Goal: Task Accomplishment & Management: Manage account settings

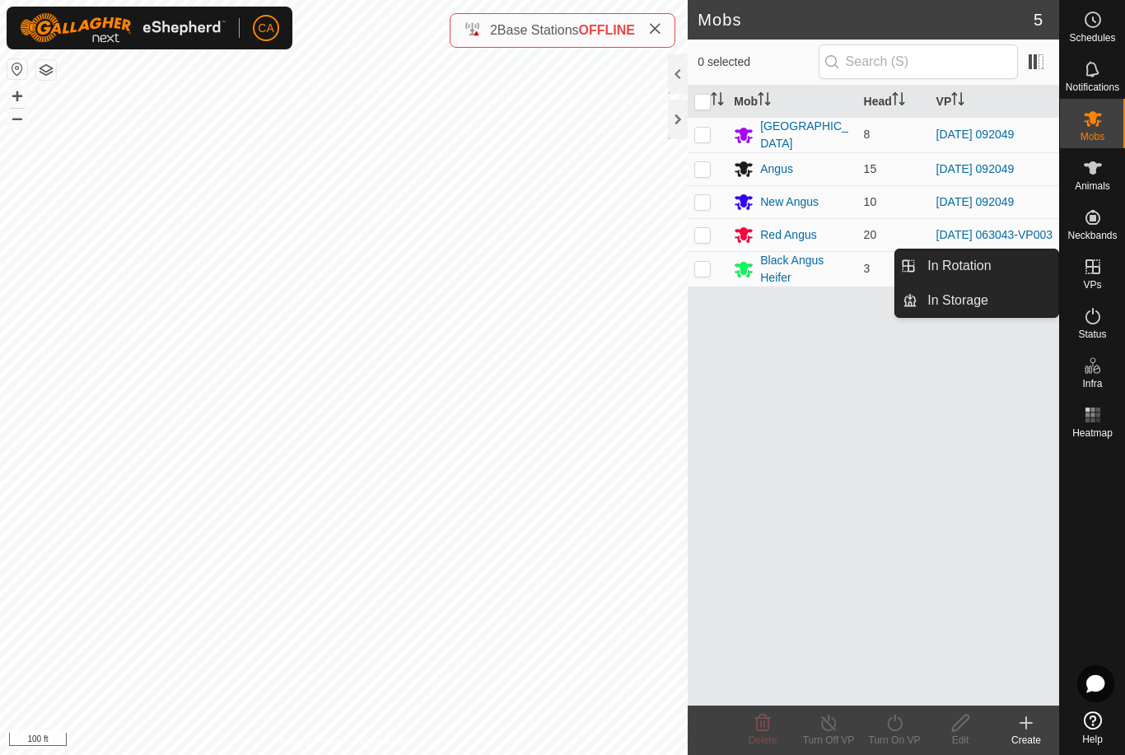
click at [985, 269] on span "In Rotation" at bounding box center [959, 266] width 63 height 20
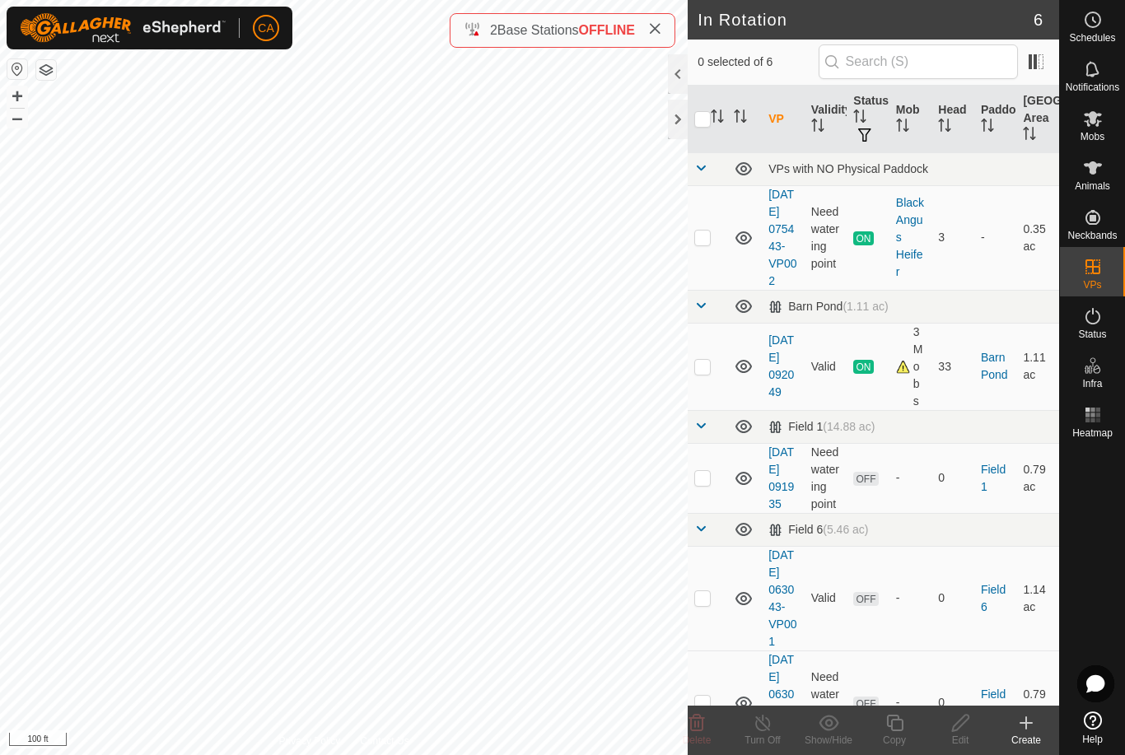
click at [703, 484] on p-checkbox at bounding box center [702, 477] width 16 height 13
click at [697, 736] on span "Delete" at bounding box center [697, 741] width 29 height 12
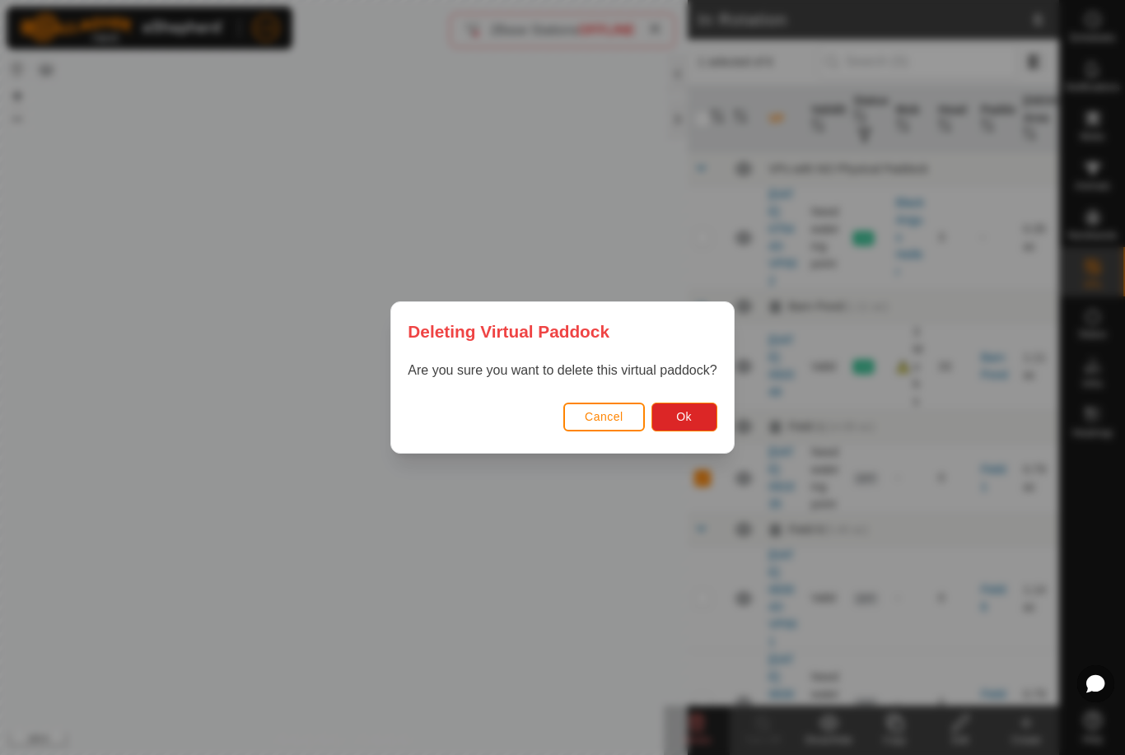
click at [694, 421] on button "Ok" at bounding box center [685, 417] width 66 height 29
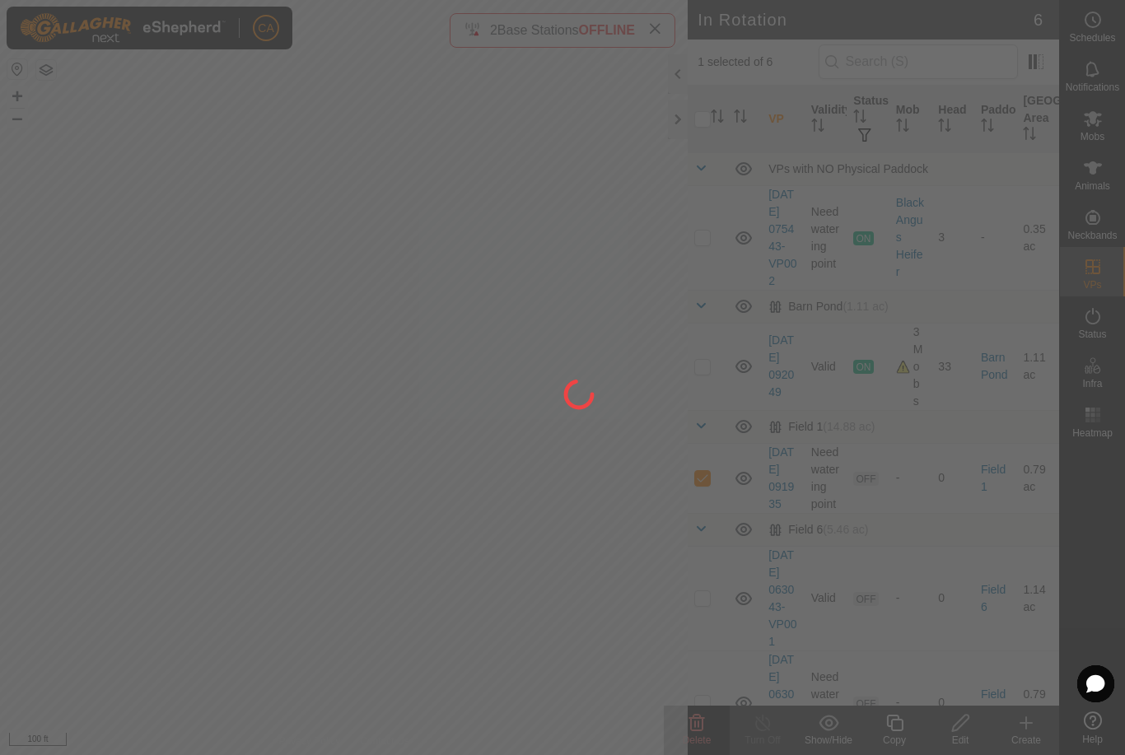
checkbox input "false"
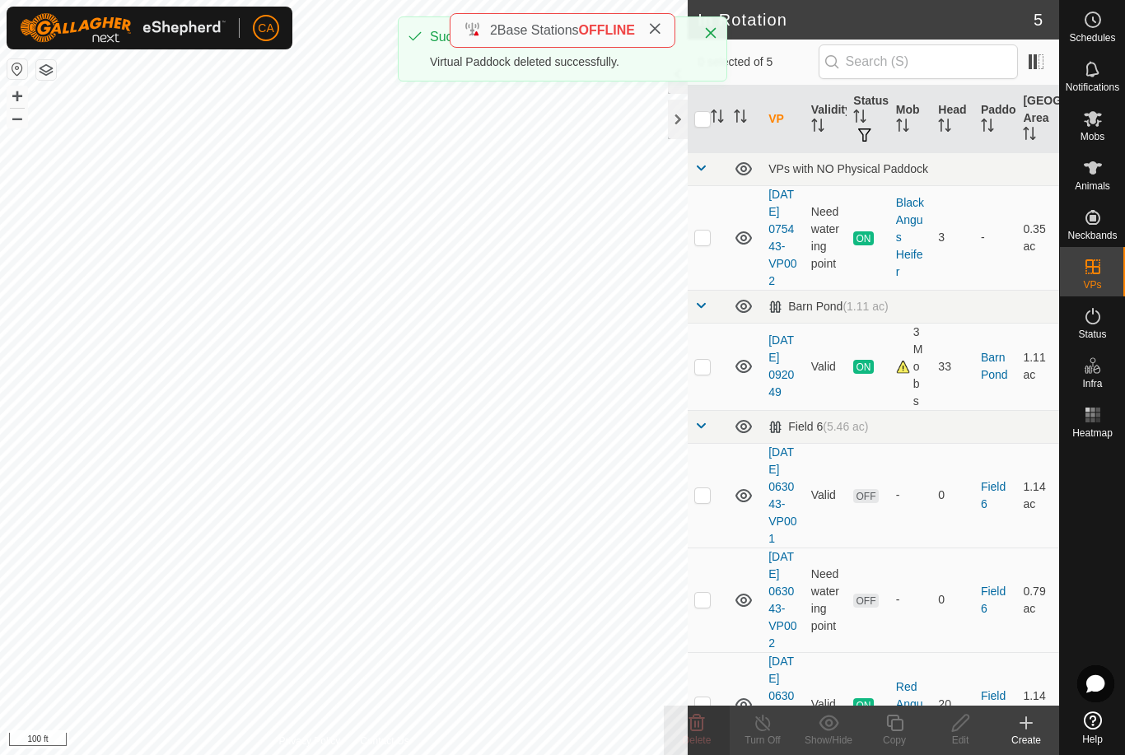
click at [709, 373] on p-checkbox at bounding box center [702, 366] width 16 height 13
checkbox input "true"
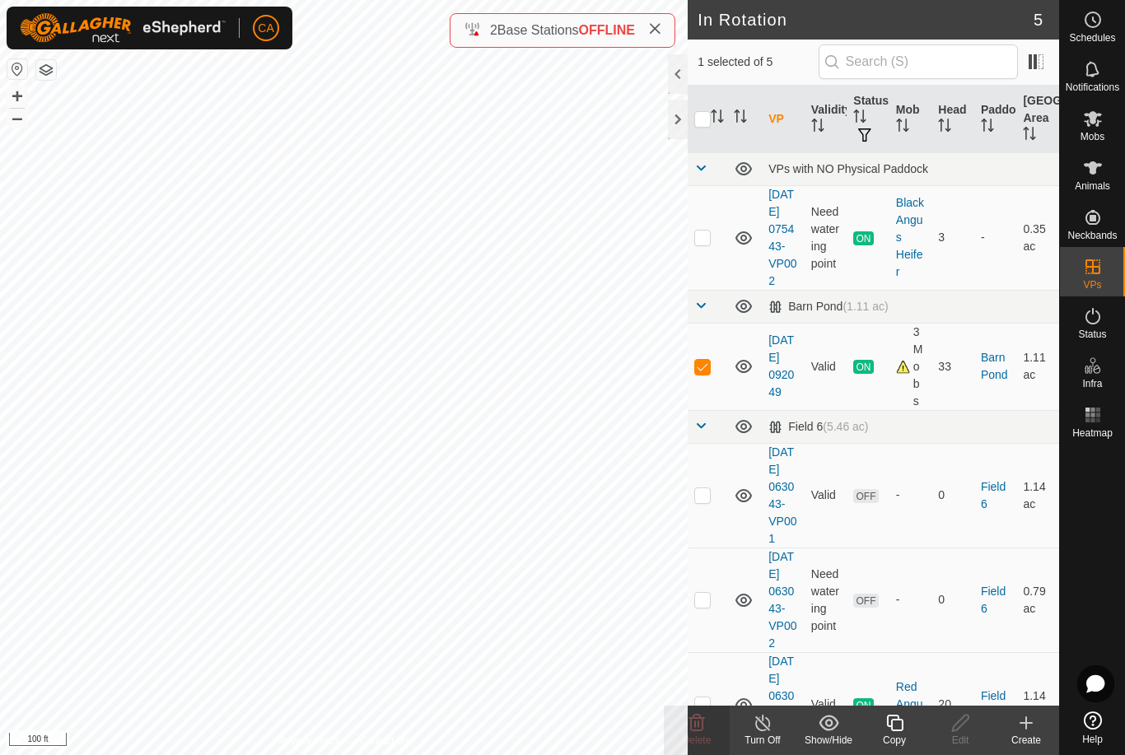
click at [896, 722] on icon at bounding box center [895, 723] width 21 height 20
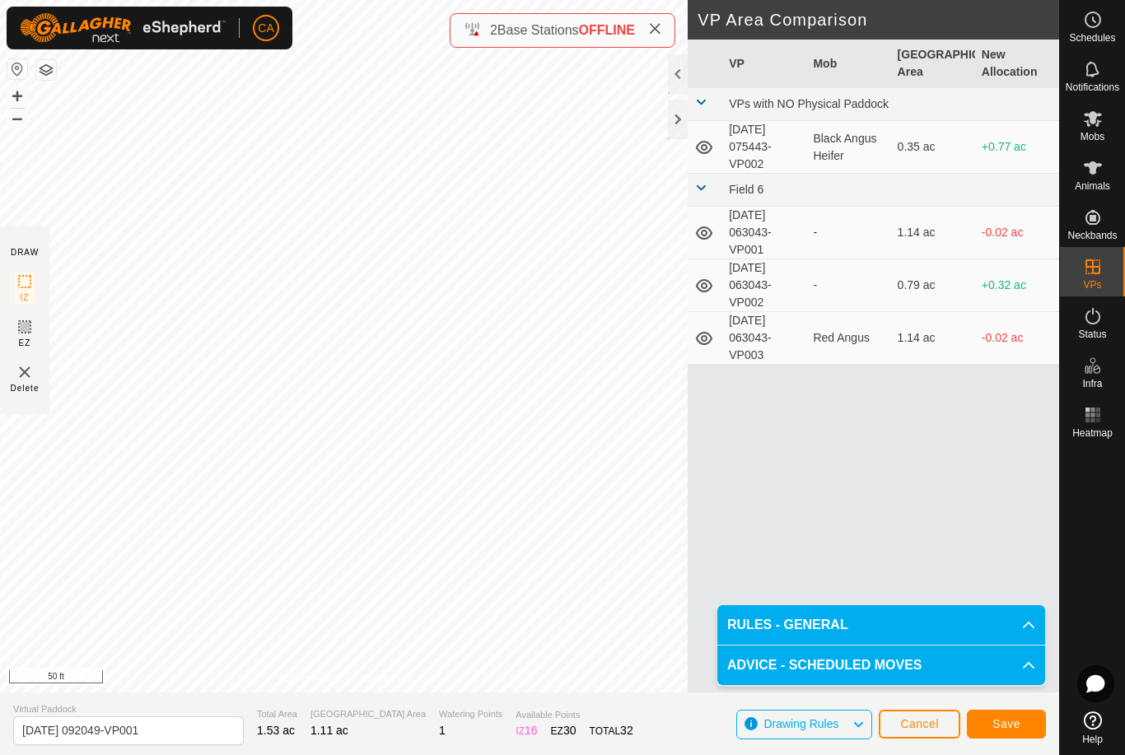
click at [1018, 723] on span "Save" at bounding box center [1007, 723] width 28 height 13
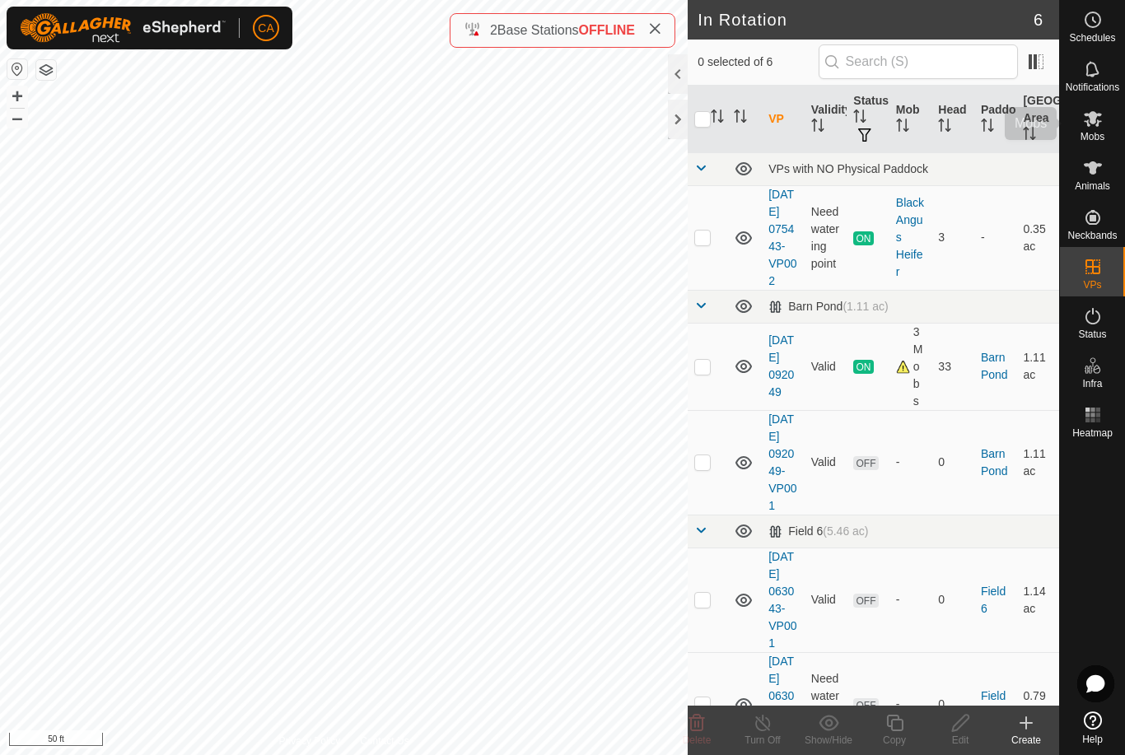
click at [1116, 121] on div "Mobs" at bounding box center [1092, 123] width 65 height 49
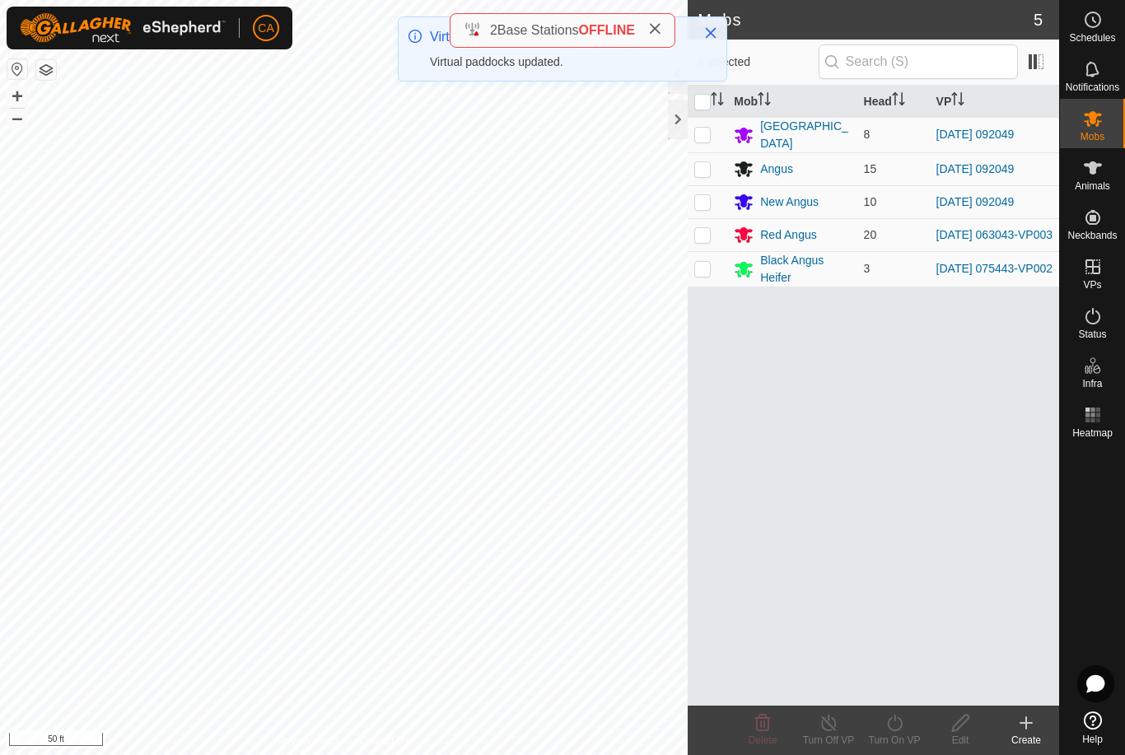
click at [704, 138] on p-checkbox at bounding box center [702, 134] width 16 height 13
checkbox input "true"
click at [707, 162] on p-checkbox at bounding box center [702, 168] width 16 height 13
checkbox input "true"
click at [705, 203] on p-checkbox at bounding box center [702, 201] width 16 height 13
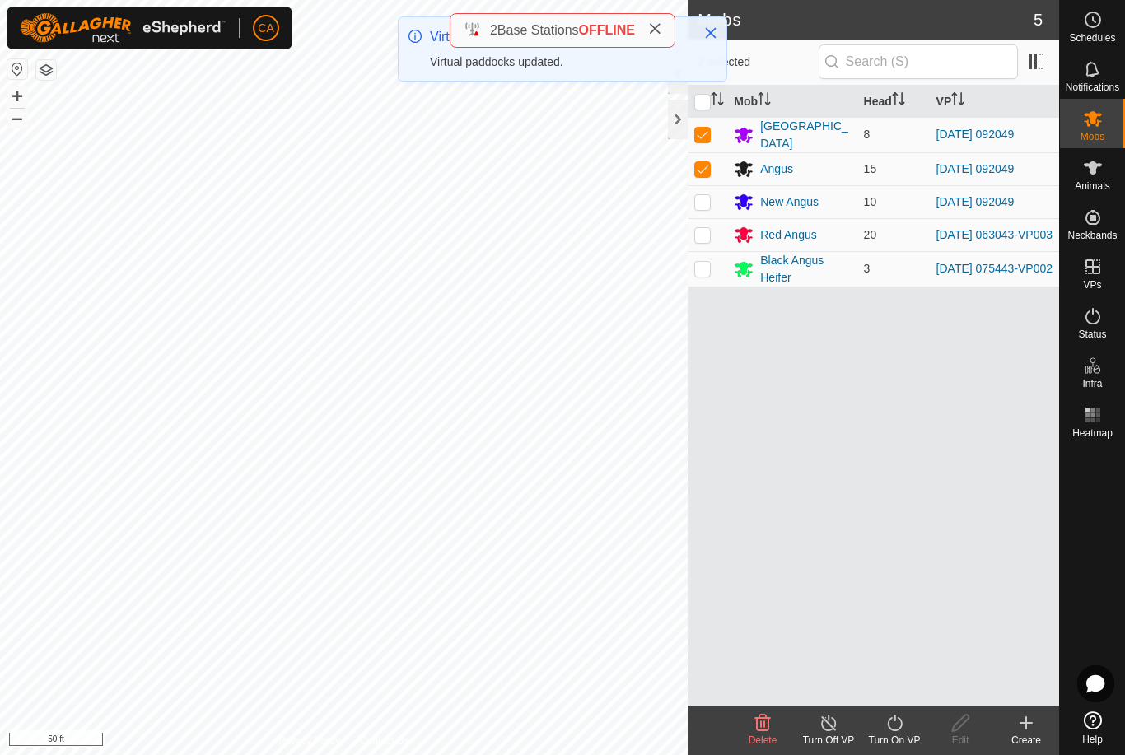
checkbox input "true"
click at [900, 722] on icon at bounding box center [895, 723] width 21 height 20
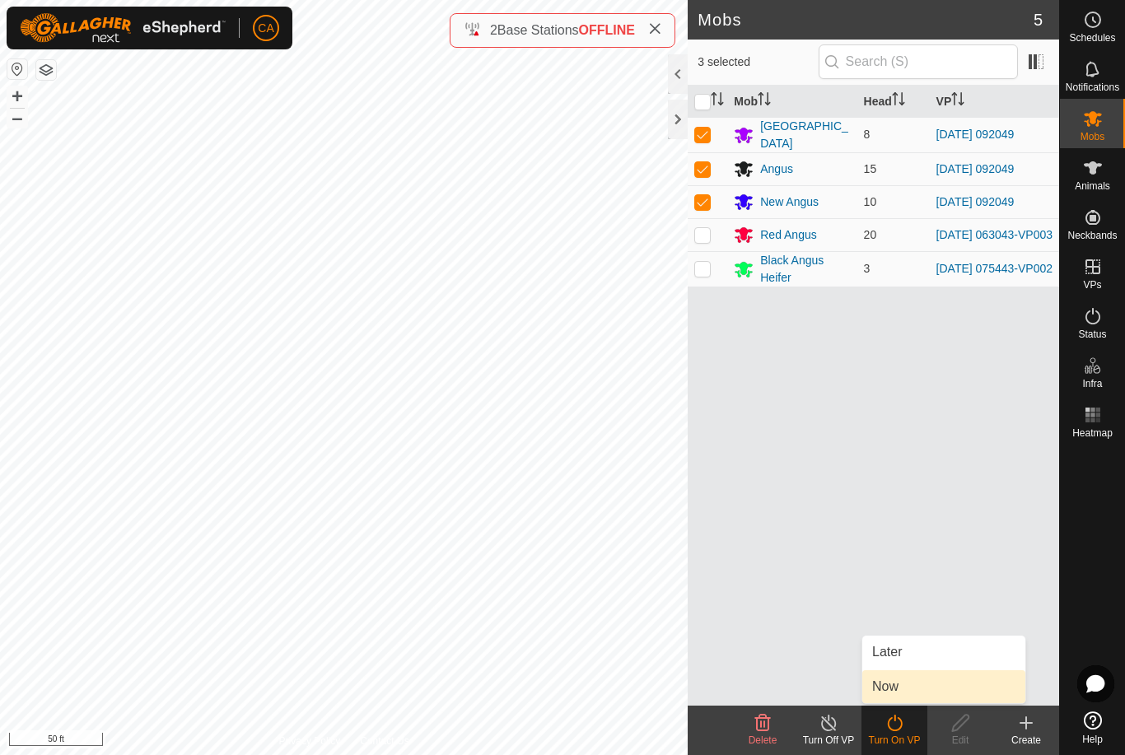
click at [914, 703] on link "Now" at bounding box center [943, 687] width 163 height 33
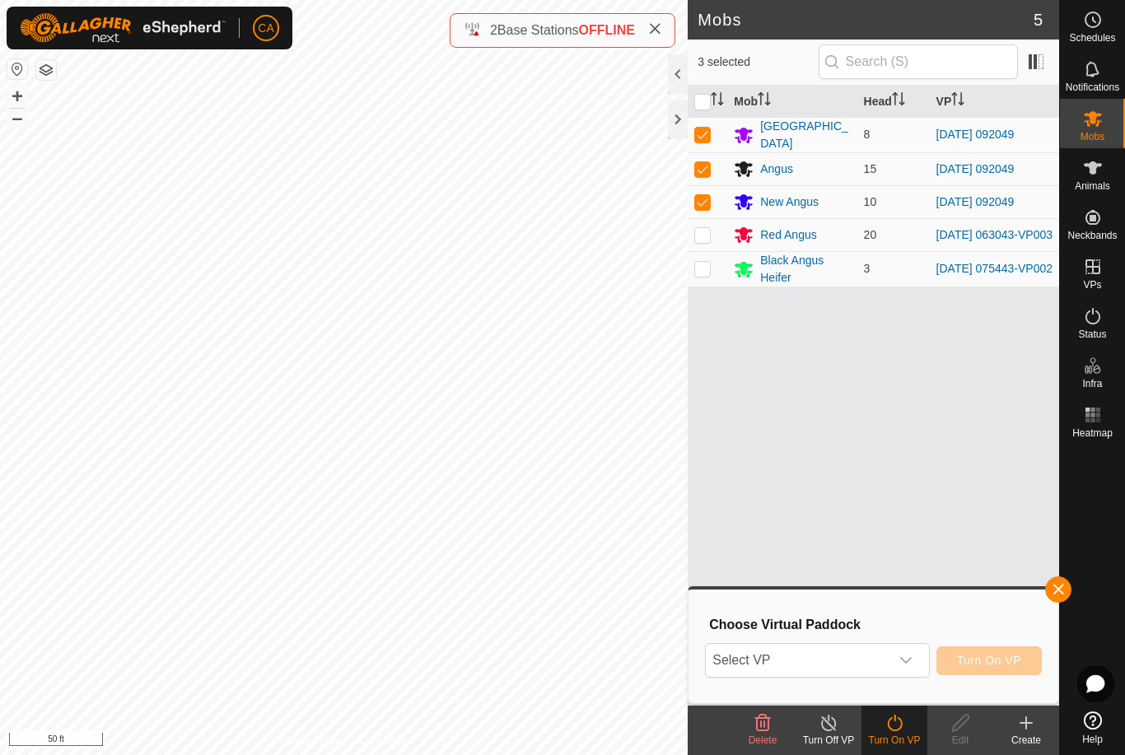
click at [862, 670] on span "Select VP" at bounding box center [797, 660] width 183 height 33
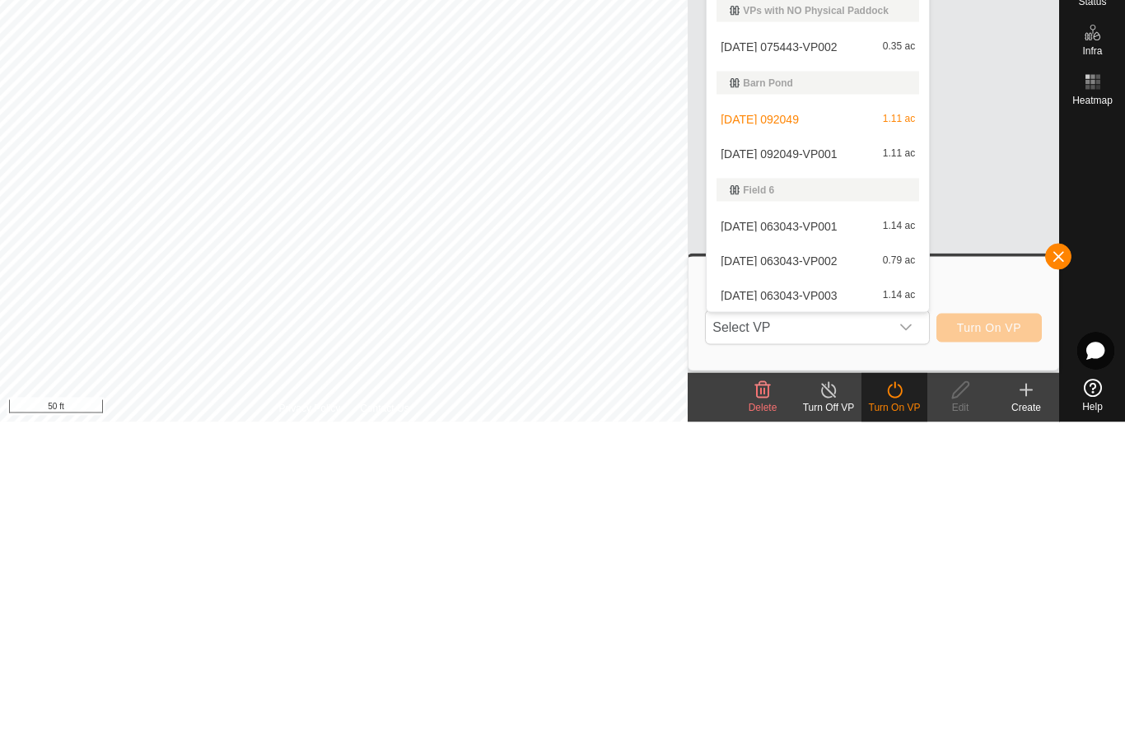
click at [806, 481] on span "[DATE] 092049-VP001" at bounding box center [779, 487] width 116 height 12
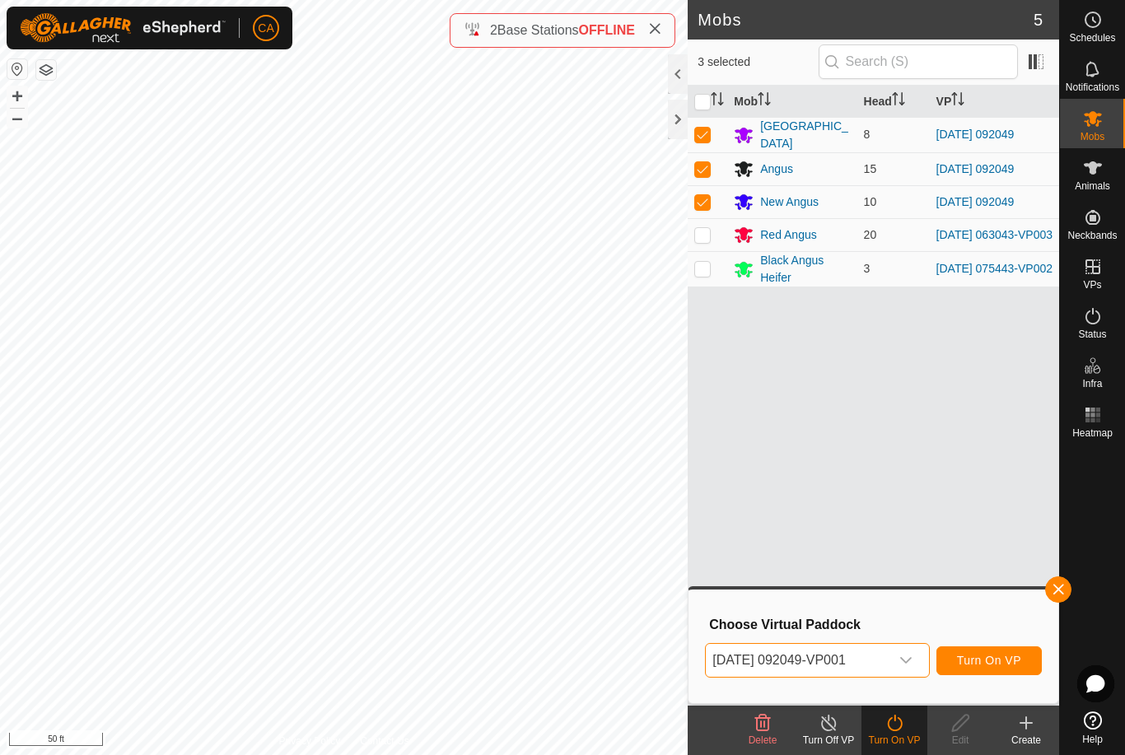
click at [1006, 667] on span "Turn On VP" at bounding box center [989, 660] width 64 height 13
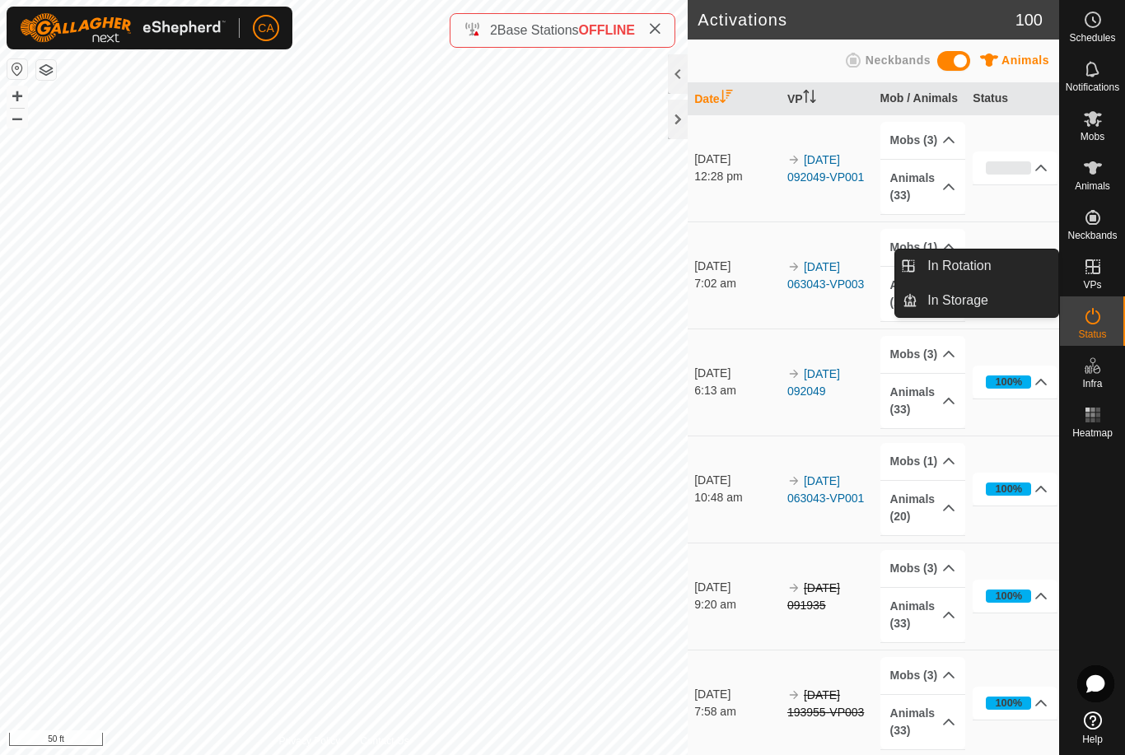
click at [984, 261] on span "In Rotation" at bounding box center [959, 266] width 63 height 20
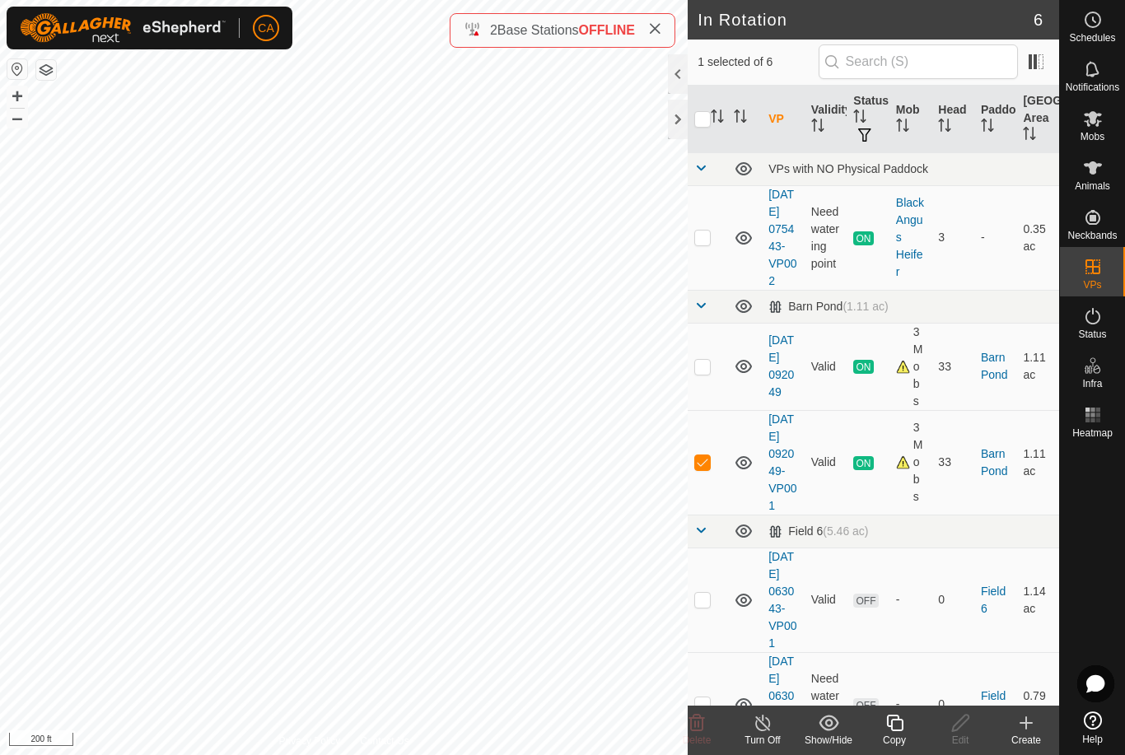
click at [709, 469] on p-checkbox at bounding box center [702, 462] width 16 height 13
checkbox input "false"
click at [708, 238] on p-checkbox at bounding box center [702, 237] width 16 height 13
checkbox input "true"
click at [900, 733] on div "Copy" at bounding box center [895, 740] width 66 height 15
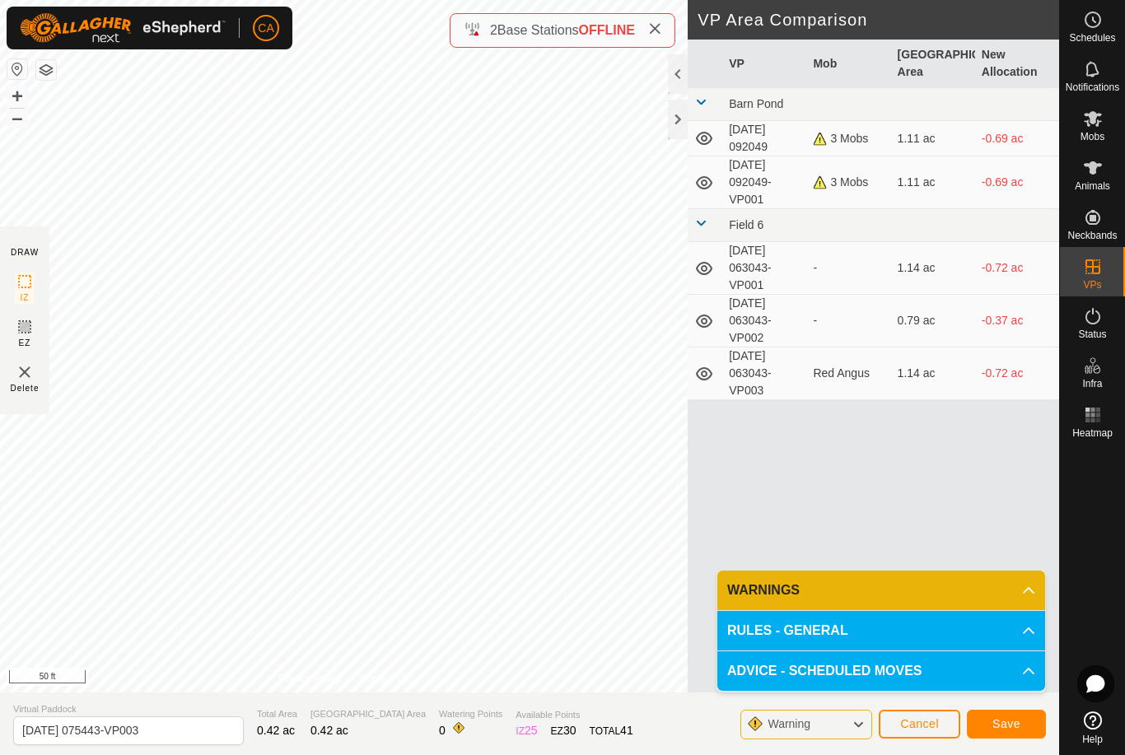
click at [990, 727] on button "Save" at bounding box center [1006, 724] width 79 height 29
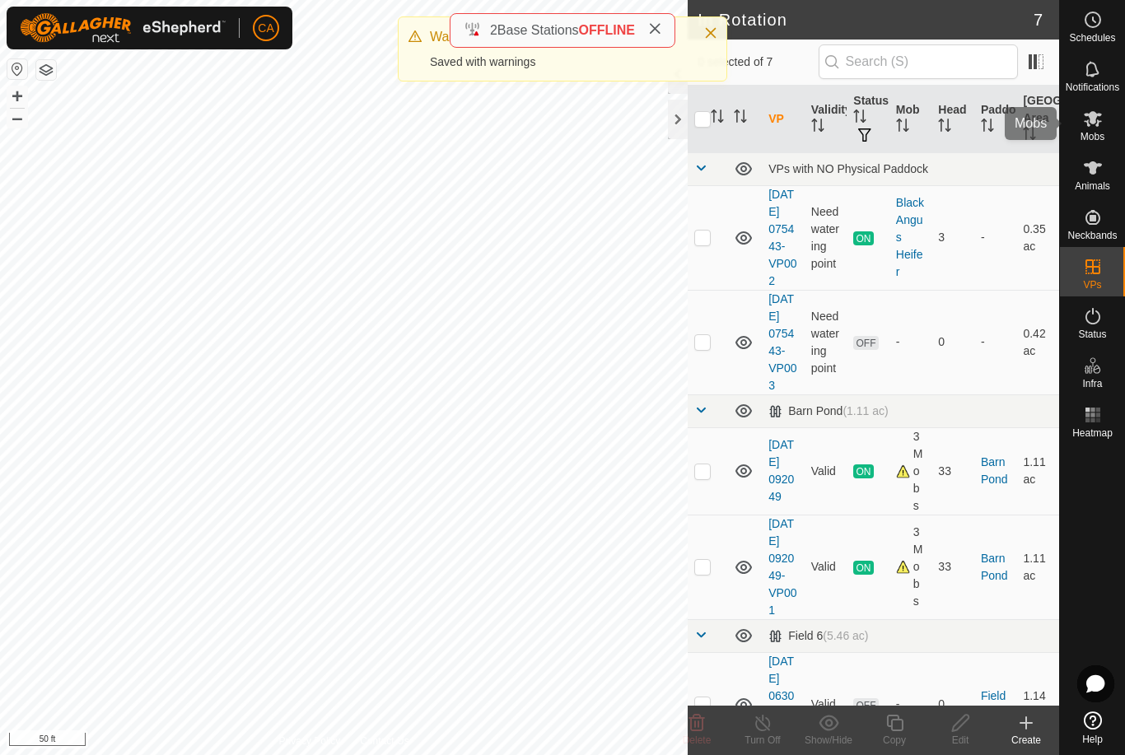
click at [1097, 115] on icon at bounding box center [1093, 119] width 18 height 16
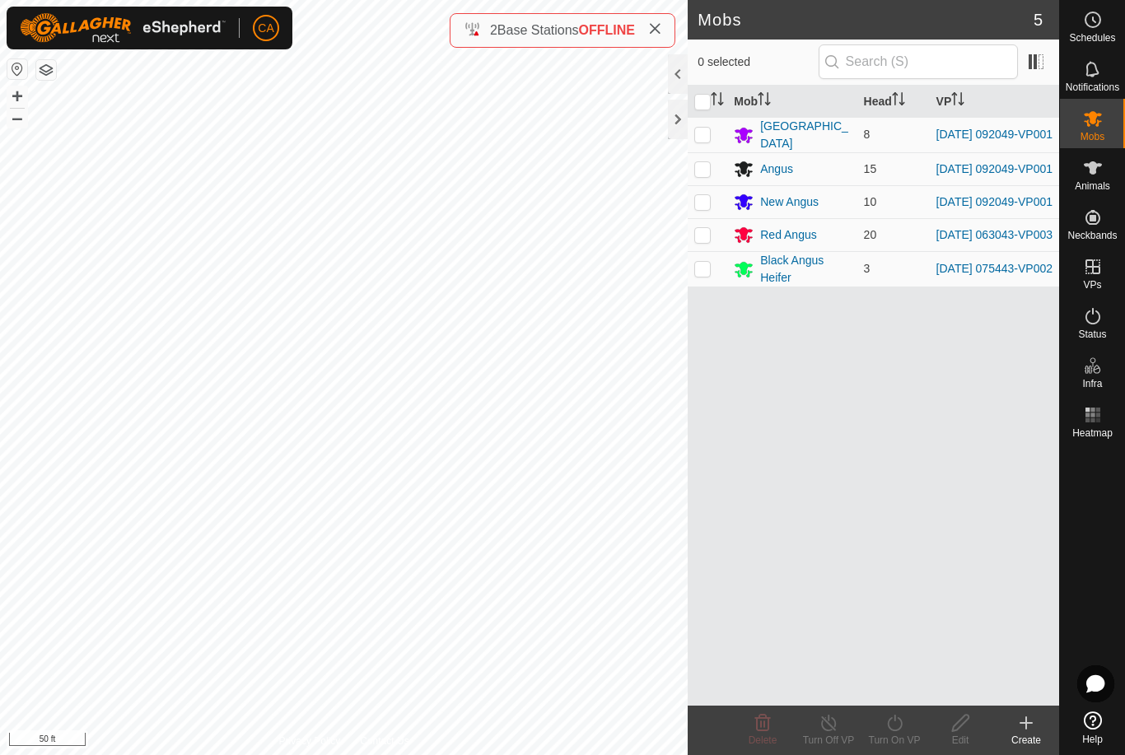
click at [703, 287] on td at bounding box center [708, 268] width 40 height 35
checkbox input "true"
click at [889, 735] on div "Turn On VP" at bounding box center [895, 740] width 66 height 15
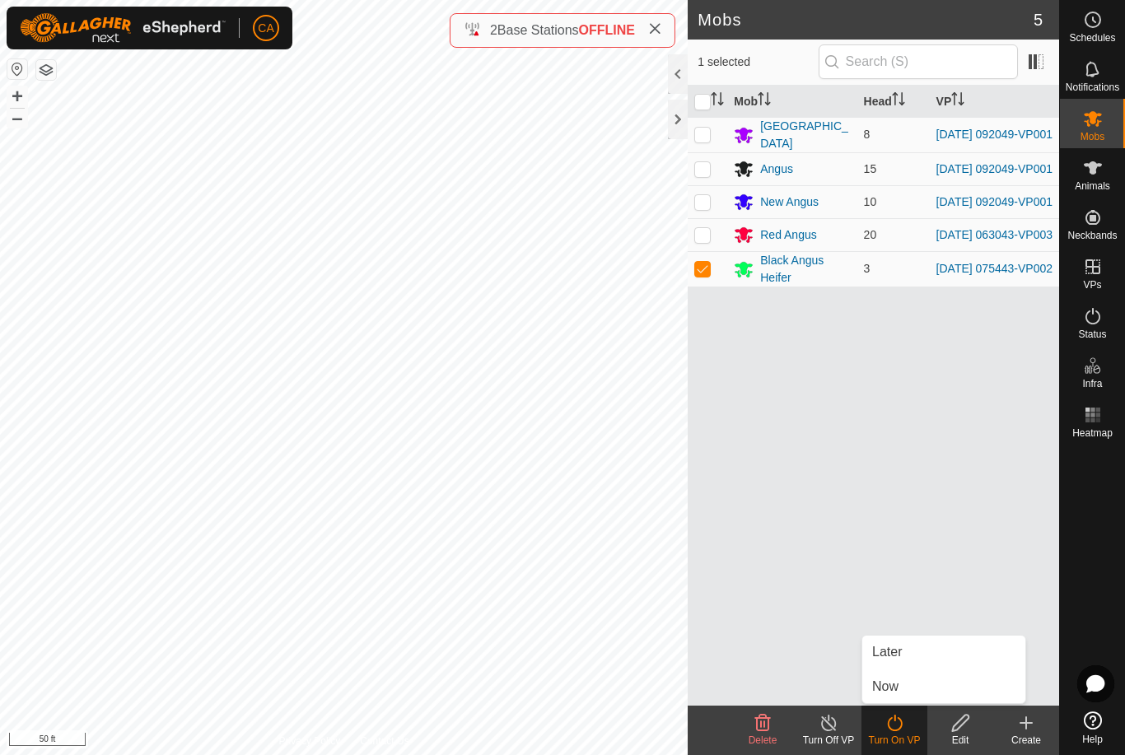
click at [916, 700] on link "Now" at bounding box center [943, 687] width 163 height 33
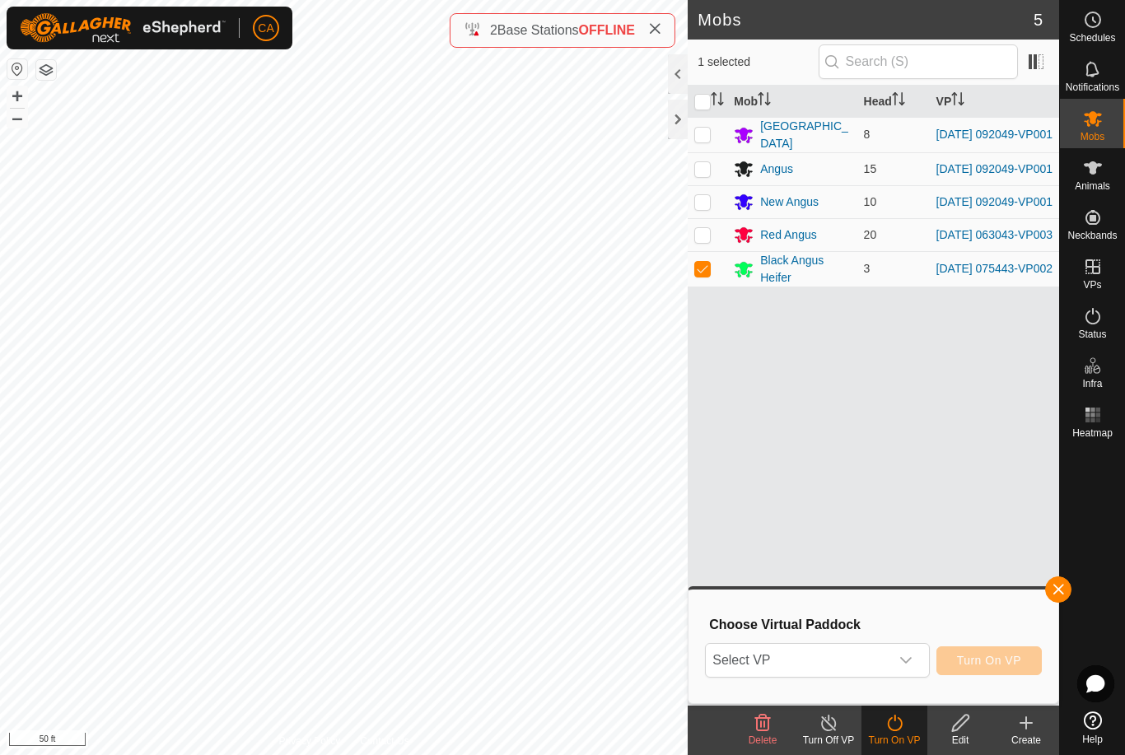
click at [900, 666] on icon "dropdown trigger" at bounding box center [906, 660] width 13 height 13
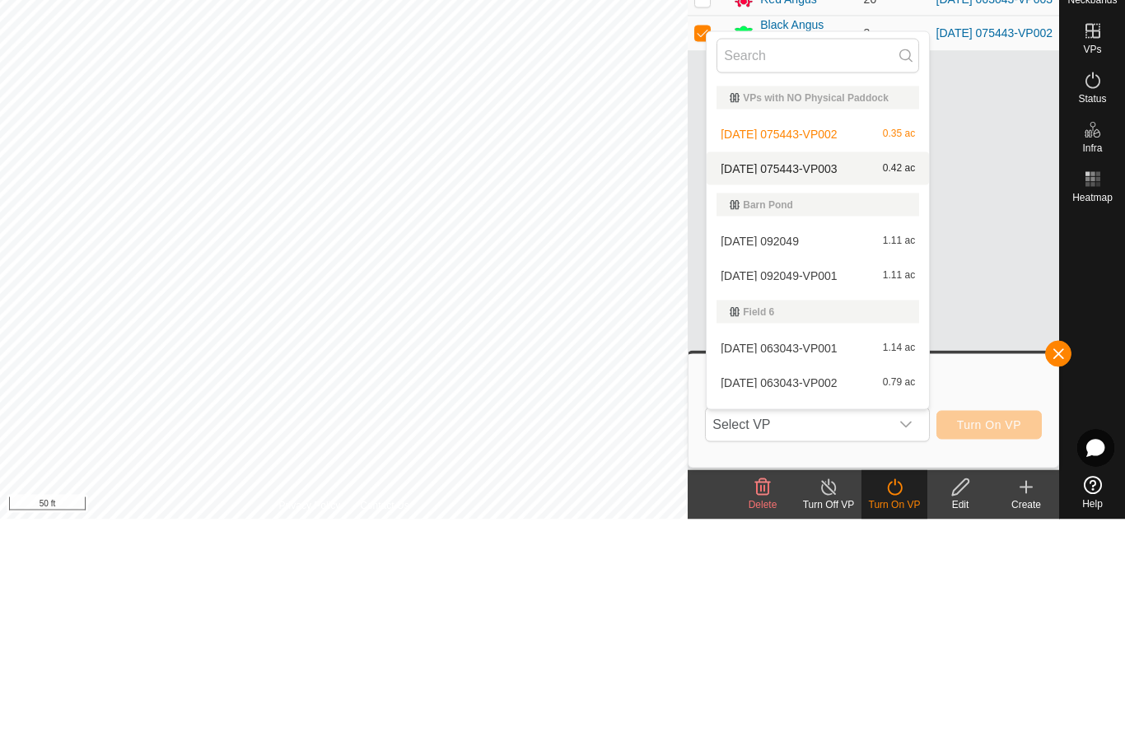
click at [832, 399] on span "[DATE] 075443-VP003" at bounding box center [779, 405] width 116 height 12
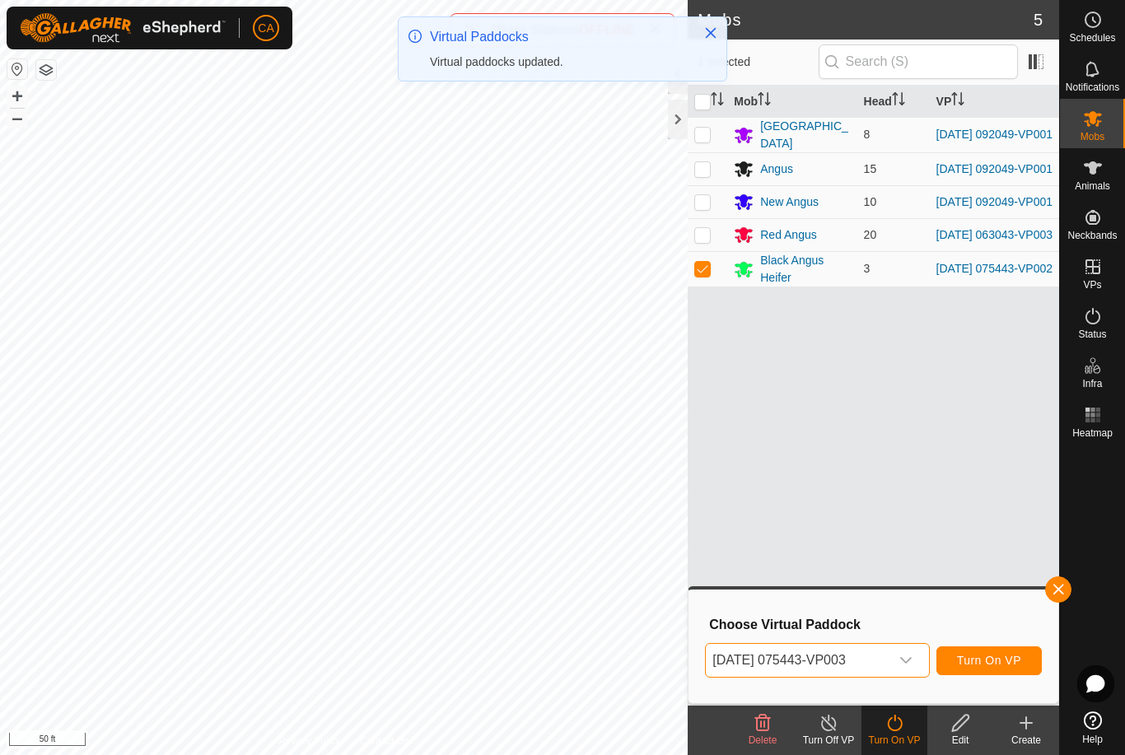
click at [1007, 661] on span "Turn On VP" at bounding box center [989, 660] width 64 height 13
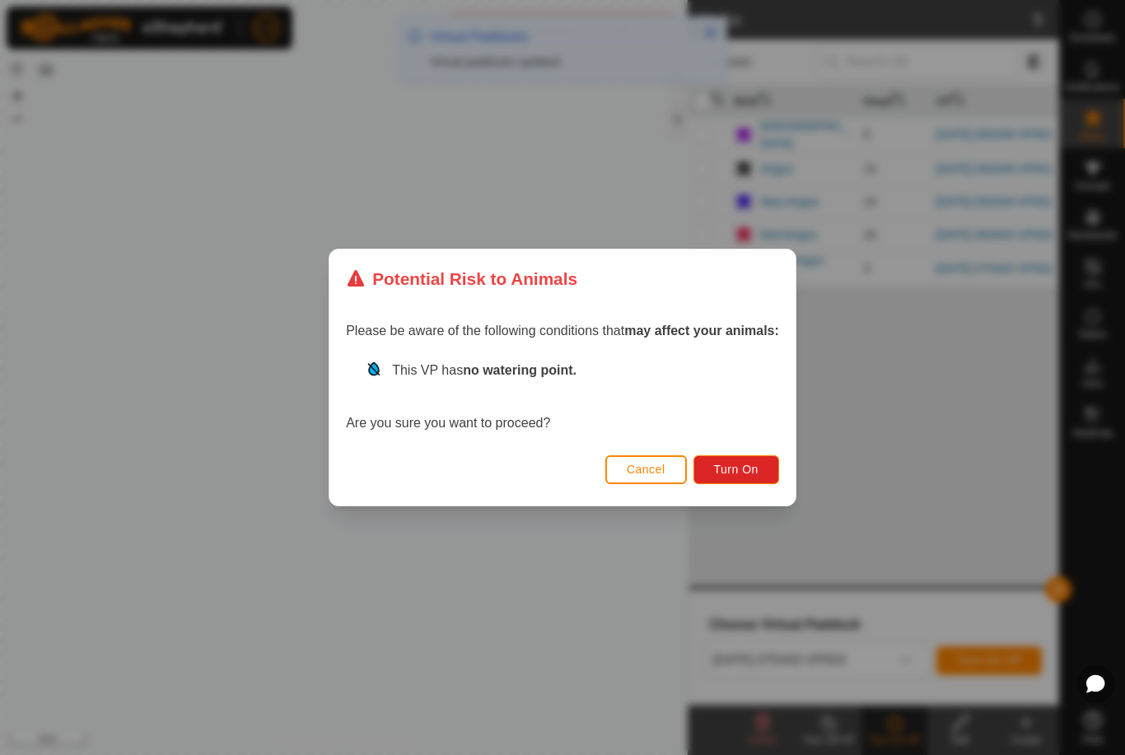
click at [733, 470] on span "Turn On" at bounding box center [736, 469] width 44 height 13
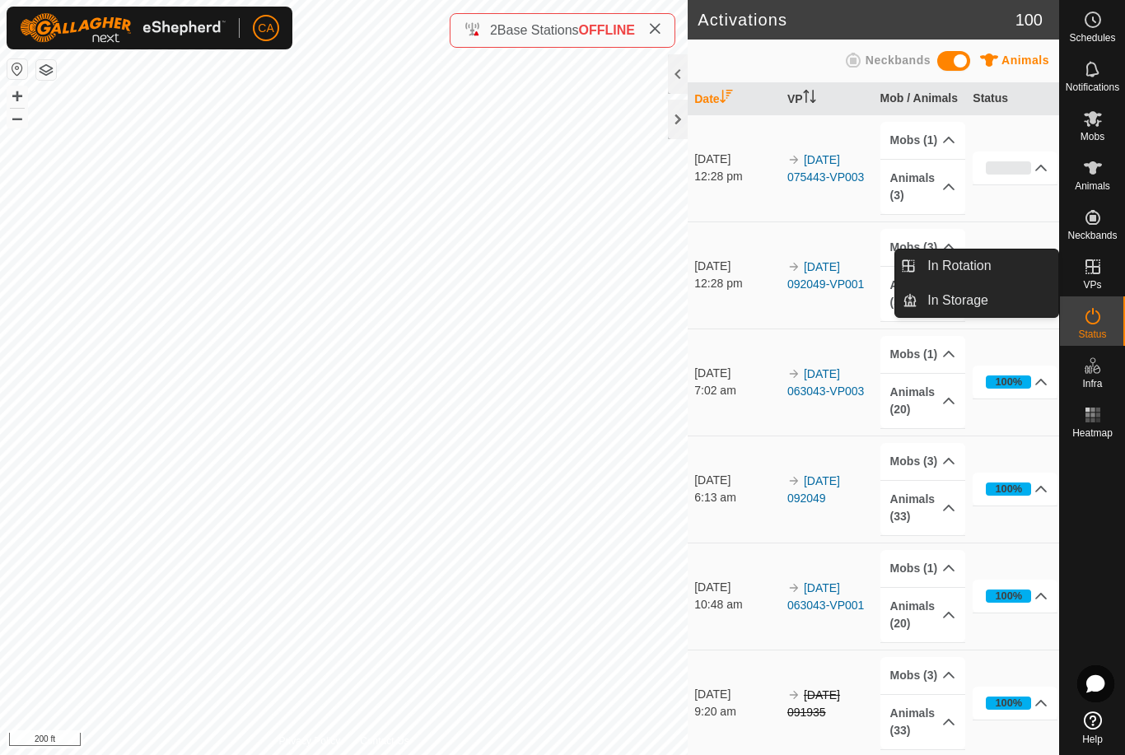
click at [1017, 259] on link "In Rotation" at bounding box center [988, 266] width 141 height 33
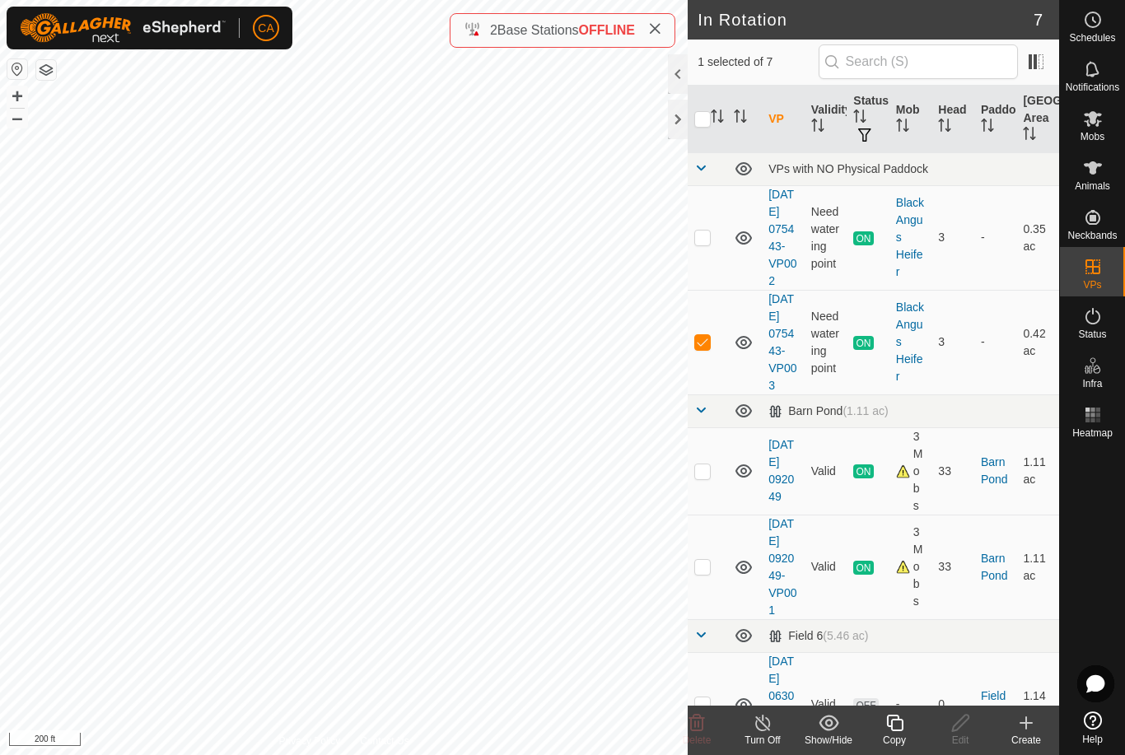
click at [714, 367] on td at bounding box center [708, 342] width 40 height 105
checkbox input "false"
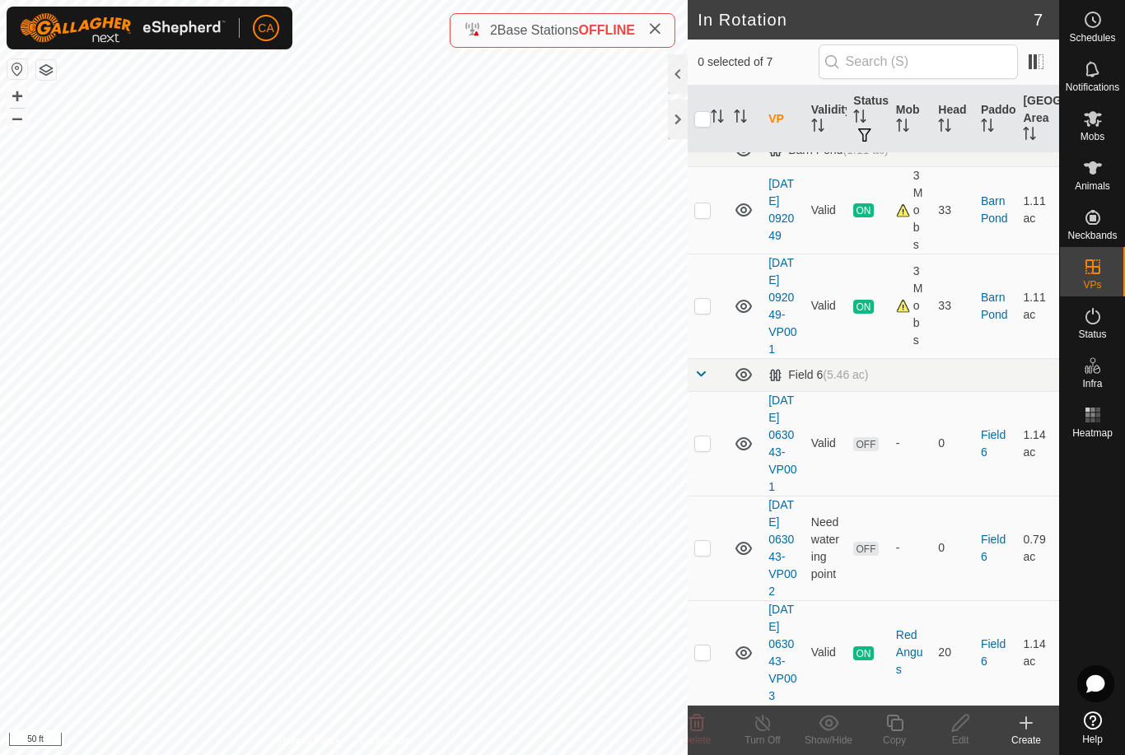
scroll to position [364, 0]
click at [708, 541] on p-checkbox at bounding box center [702, 547] width 16 height 13
click at [700, 541] on p-checkbox at bounding box center [702, 547] width 16 height 13
checkbox input "false"
click at [709, 648] on p-checkbox at bounding box center [702, 652] width 16 height 13
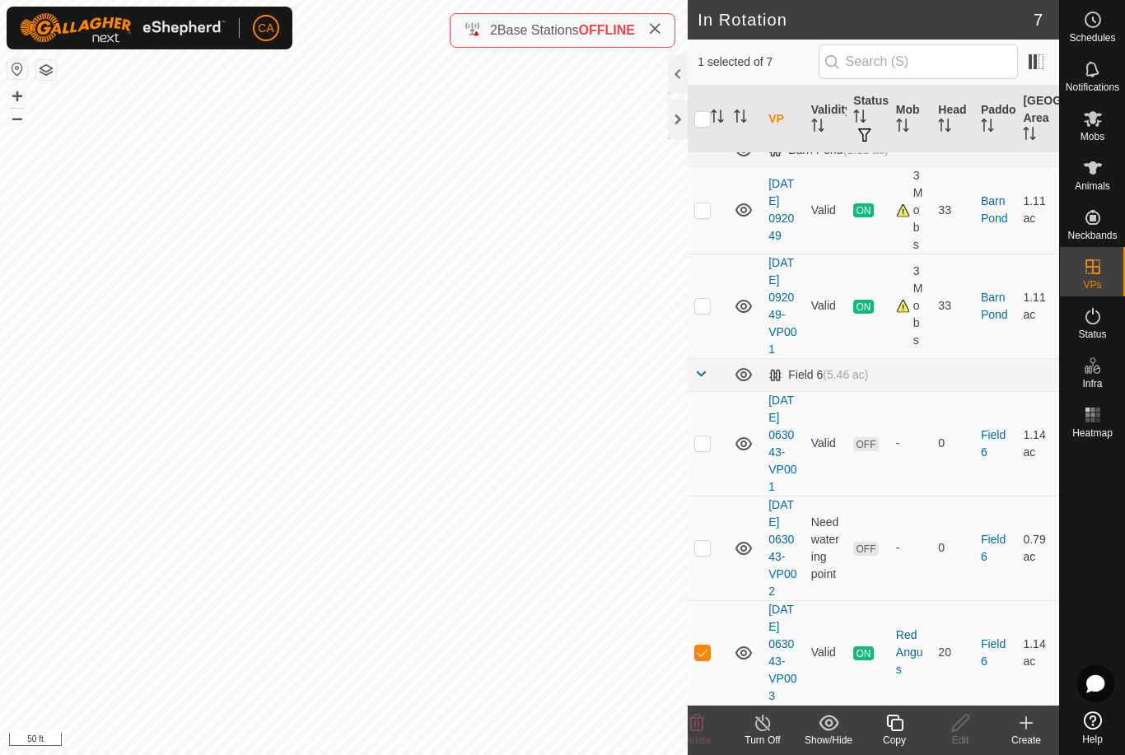
click at [704, 646] on p-checkbox at bounding box center [702, 652] width 16 height 13
checkbox input "false"
click at [702, 437] on p-checkbox at bounding box center [702, 443] width 16 height 13
checkbox input "true"
click at [1098, 118] on icon at bounding box center [1093, 119] width 20 height 20
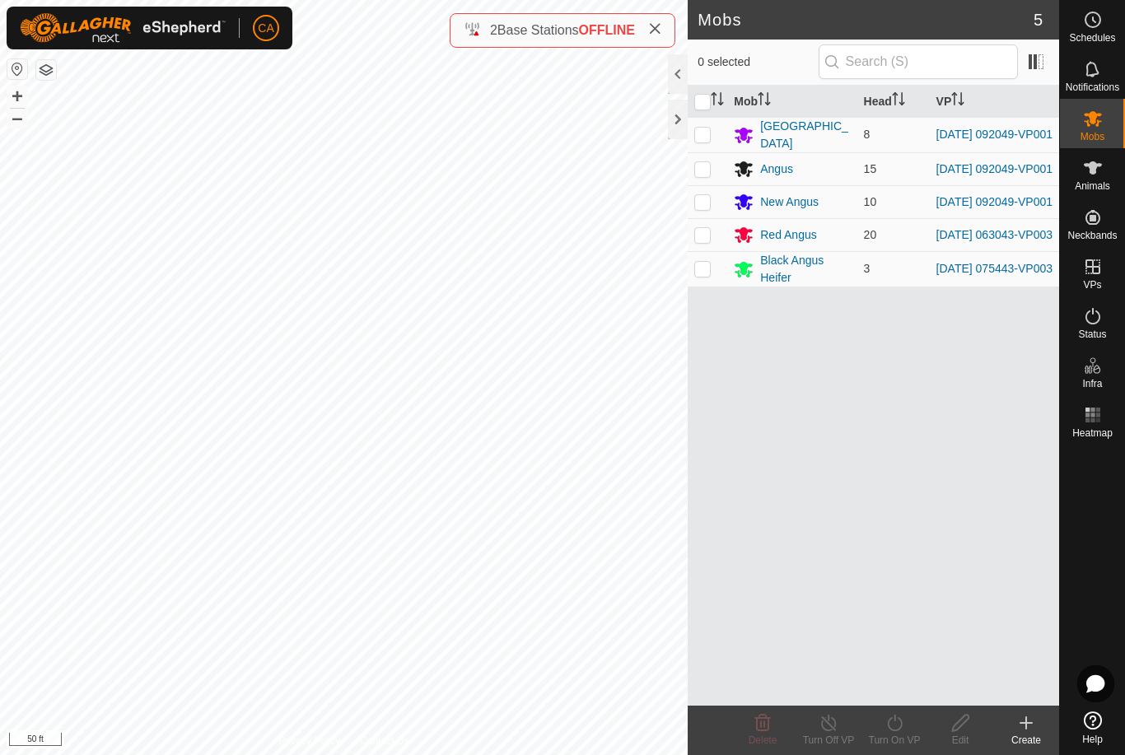
click at [711, 237] on p-checkbox at bounding box center [702, 234] width 16 height 13
checkbox input "true"
click at [897, 731] on icon at bounding box center [895, 723] width 21 height 20
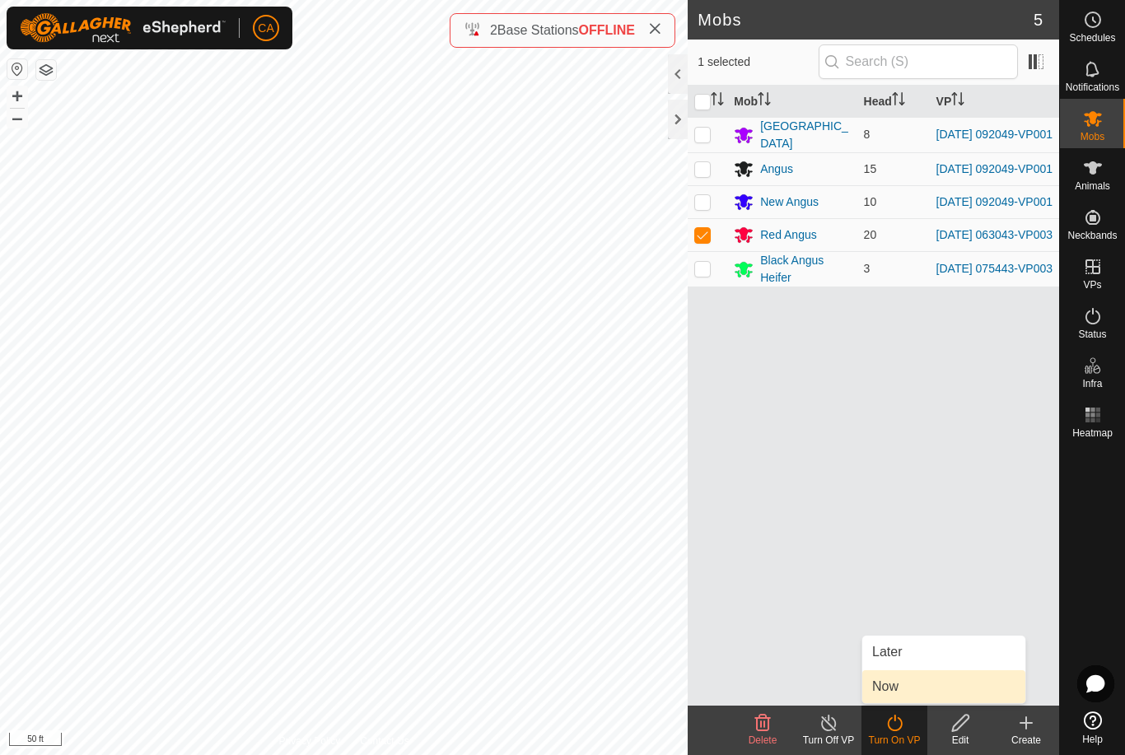
click at [913, 695] on link "Now" at bounding box center [943, 687] width 163 height 33
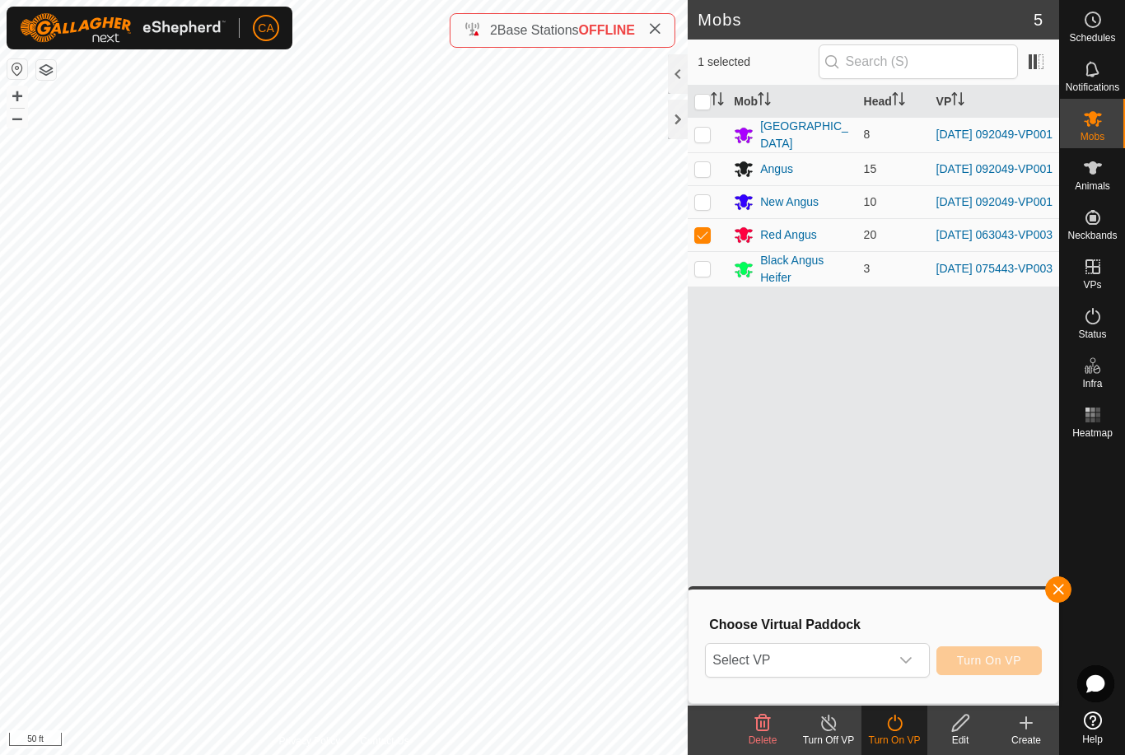
click at [888, 649] on span "Select VP" at bounding box center [797, 660] width 183 height 33
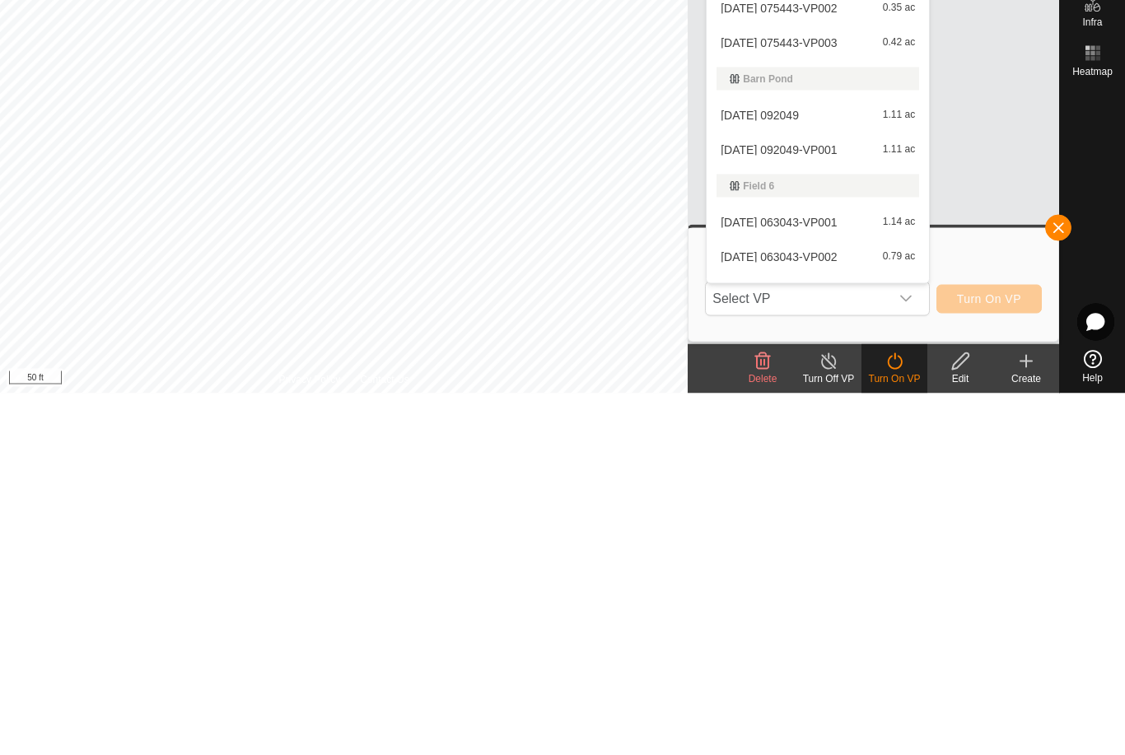
click at [837, 578] on span "[DATE] 063043-VP001" at bounding box center [779, 584] width 116 height 12
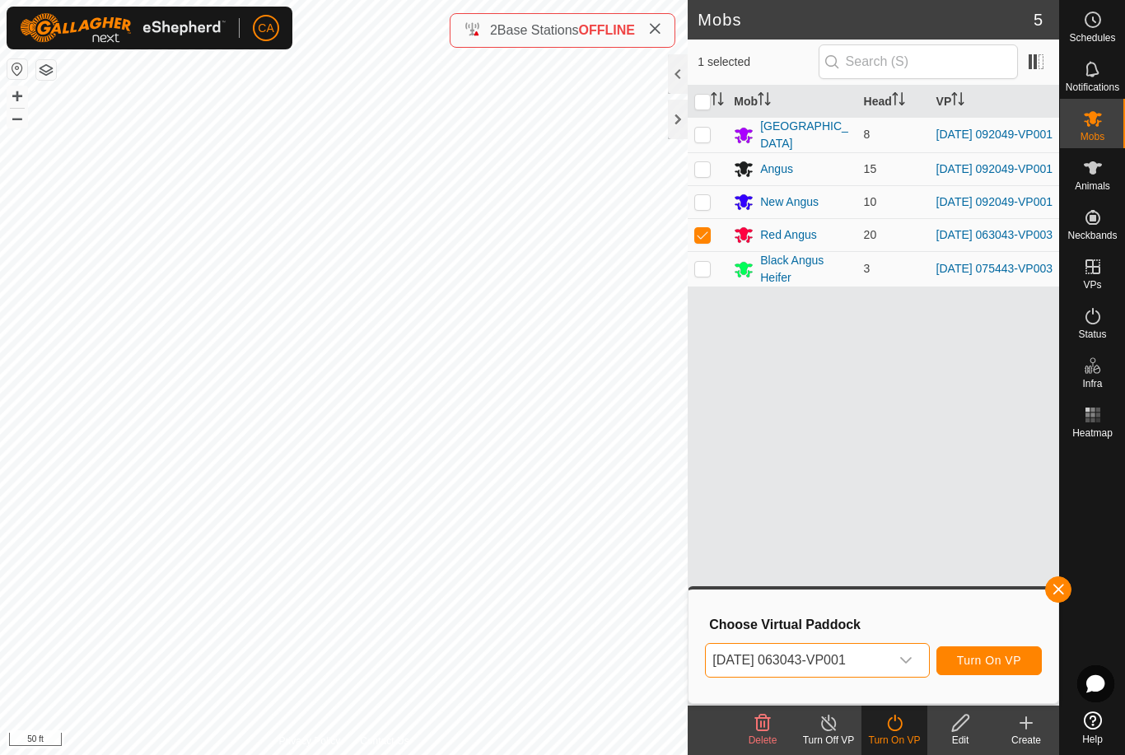
click at [998, 672] on button "Turn On VP" at bounding box center [989, 661] width 105 height 29
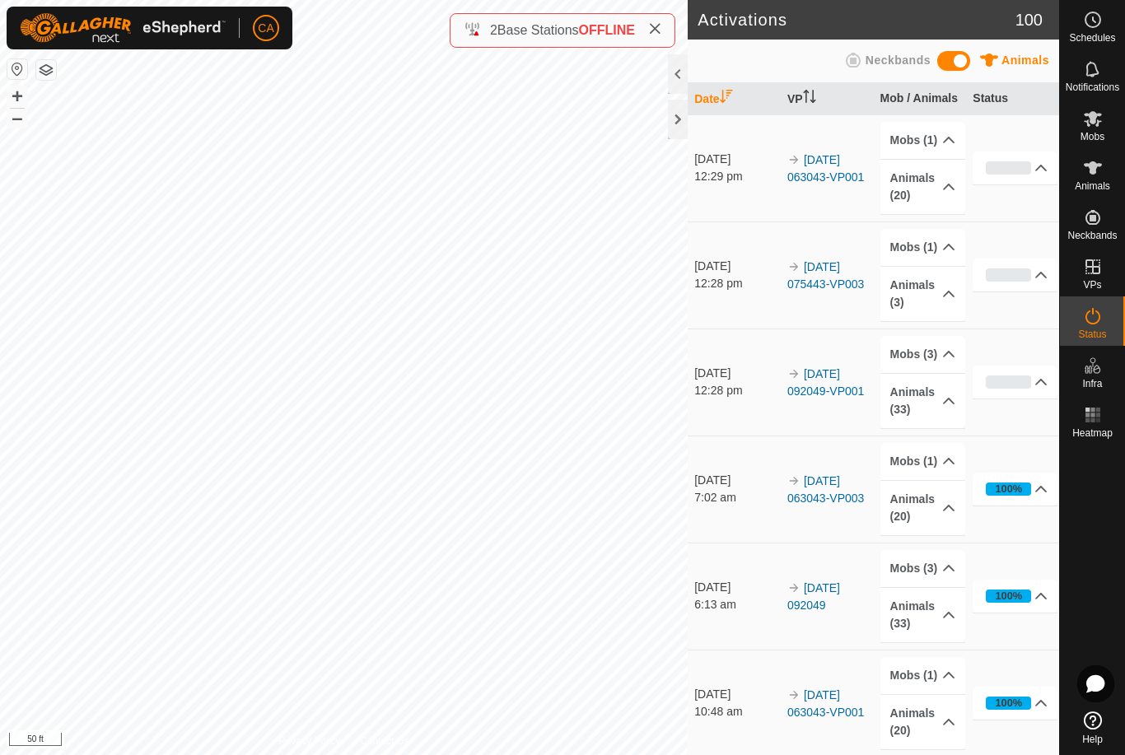
click at [688, 109] on th "Date" at bounding box center [734, 99] width 93 height 32
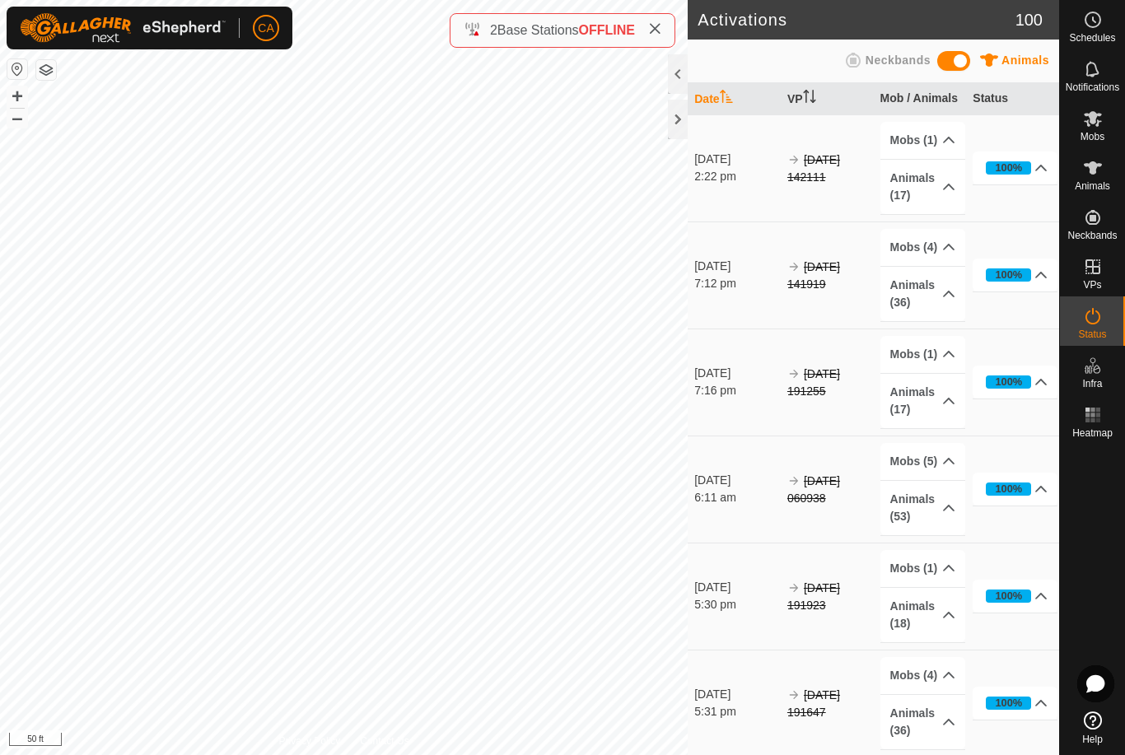
click at [685, 118] on div at bounding box center [678, 120] width 20 height 40
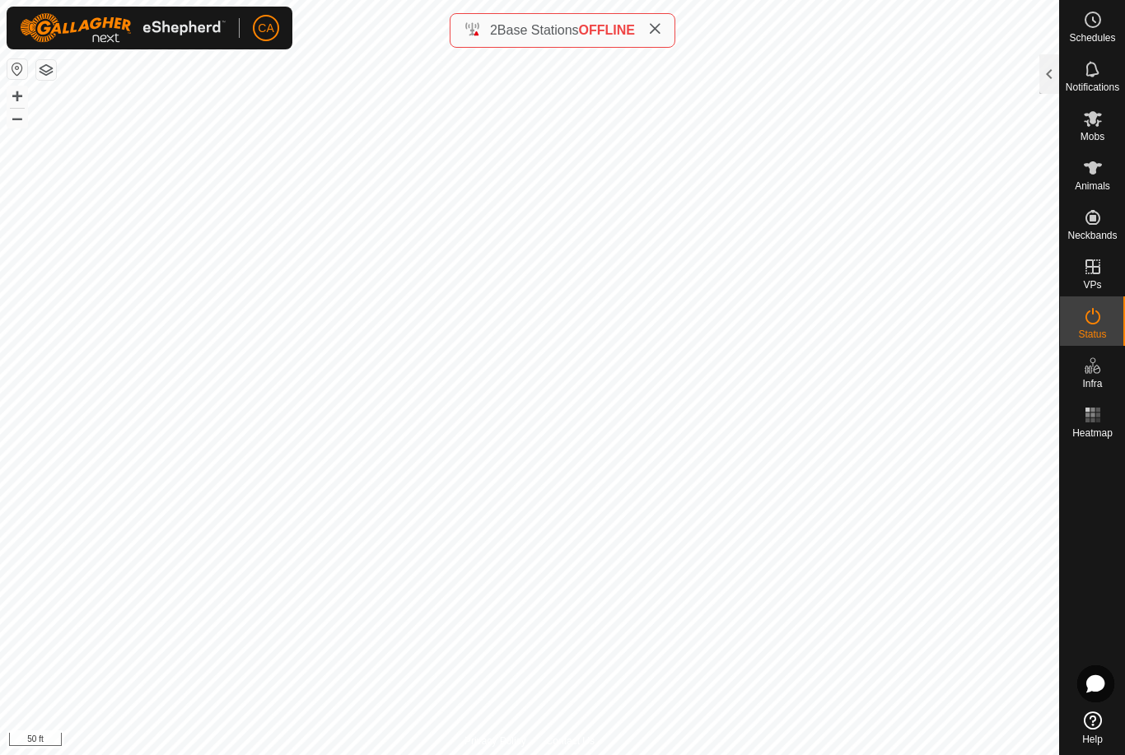
click at [661, 31] on icon at bounding box center [654, 28] width 13 height 13
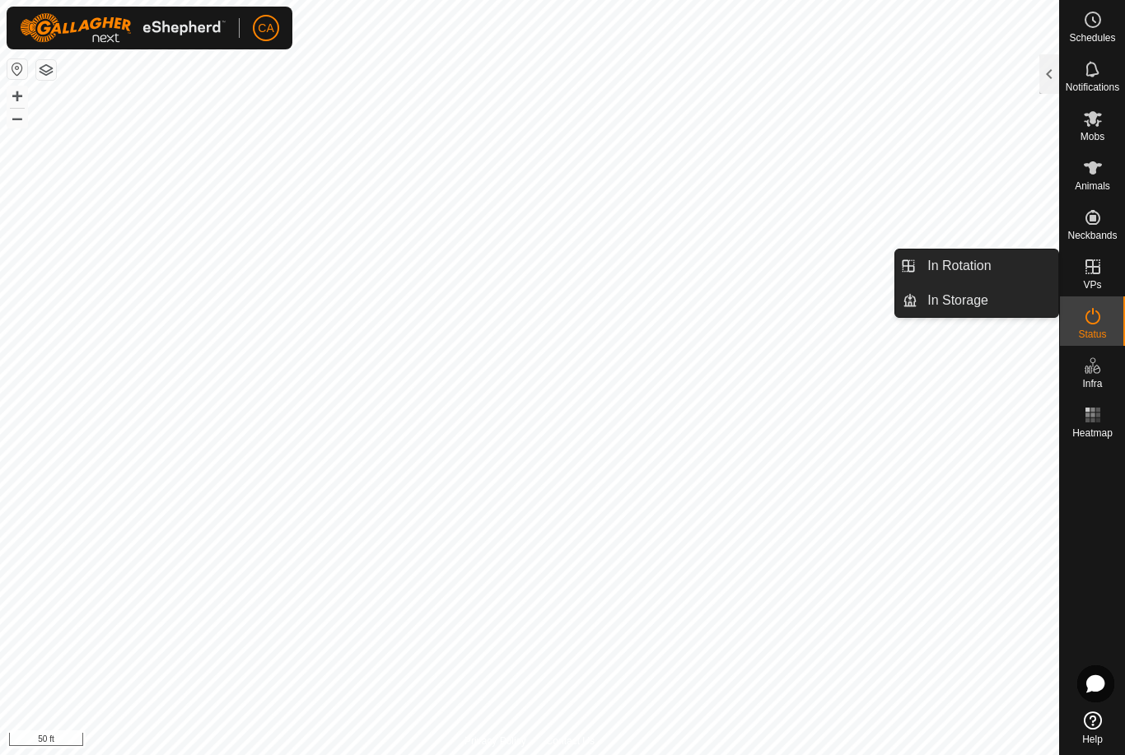
click at [996, 266] on link "In Rotation" at bounding box center [988, 266] width 141 height 33
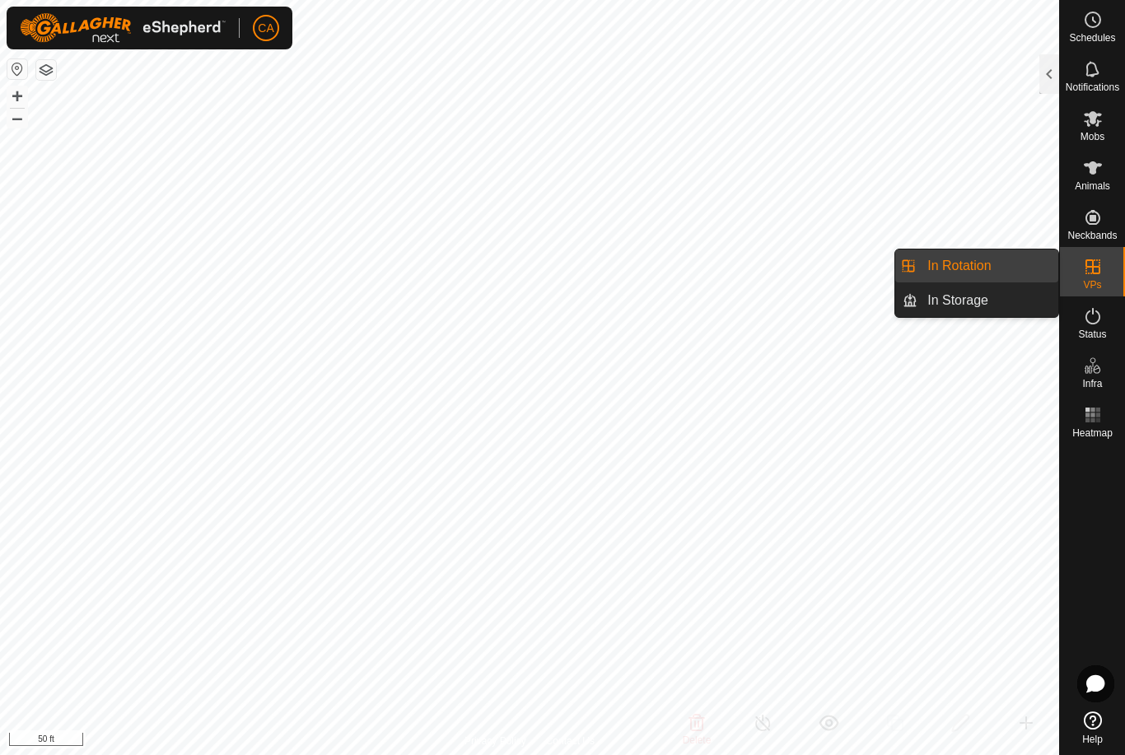
click at [987, 267] on span "In Rotation" at bounding box center [959, 266] width 63 height 20
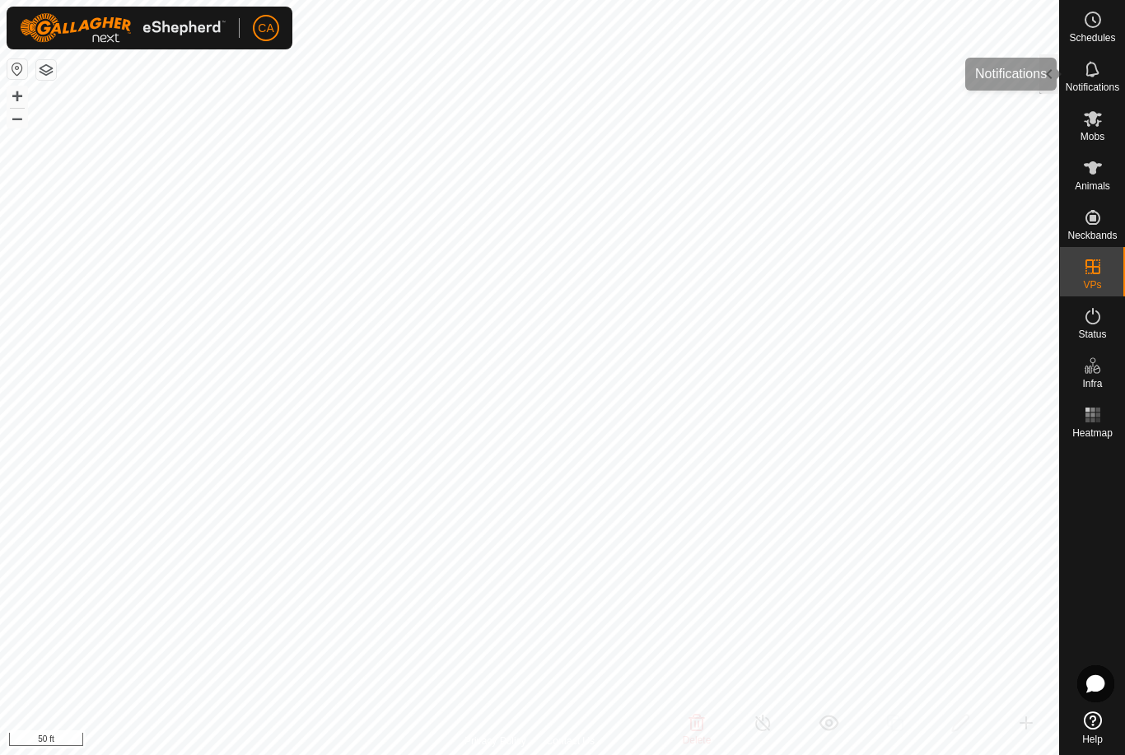
click at [1060, 63] on div "Notifications" at bounding box center [1092, 73] width 65 height 49
click at [1054, 84] on div at bounding box center [1050, 74] width 20 height 40
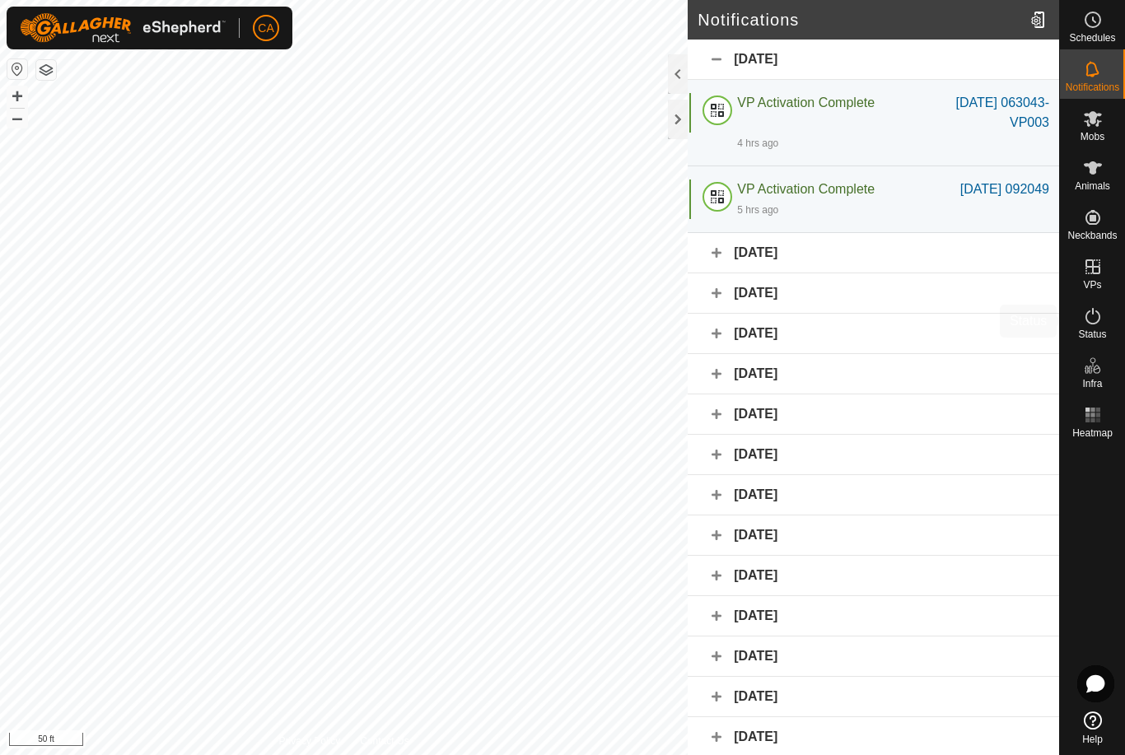
click at [1102, 323] on icon at bounding box center [1093, 316] width 20 height 20
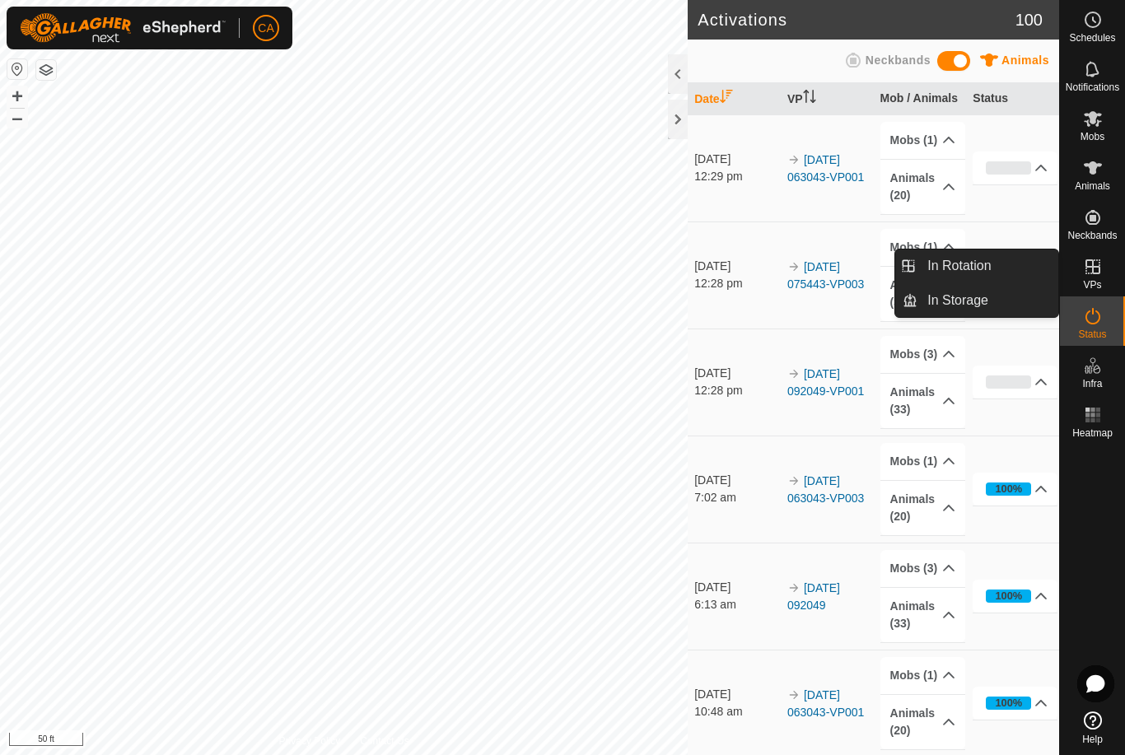
click at [1000, 271] on link "In Rotation" at bounding box center [988, 266] width 141 height 33
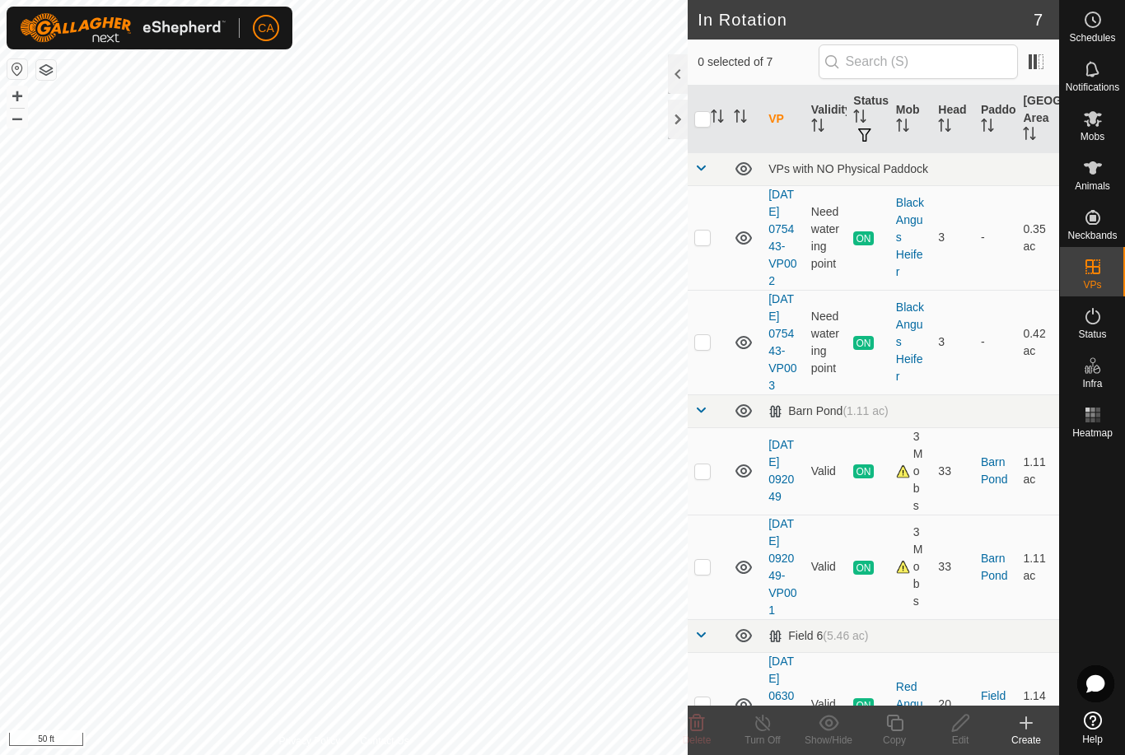
click at [708, 478] on p-checkbox at bounding box center [702, 471] width 16 height 13
click at [711, 478] on p-checkbox at bounding box center [702, 471] width 16 height 13
checkbox input "false"
click at [710, 573] on p-checkbox at bounding box center [702, 566] width 16 height 13
click at [672, 133] on div at bounding box center [678, 120] width 20 height 40
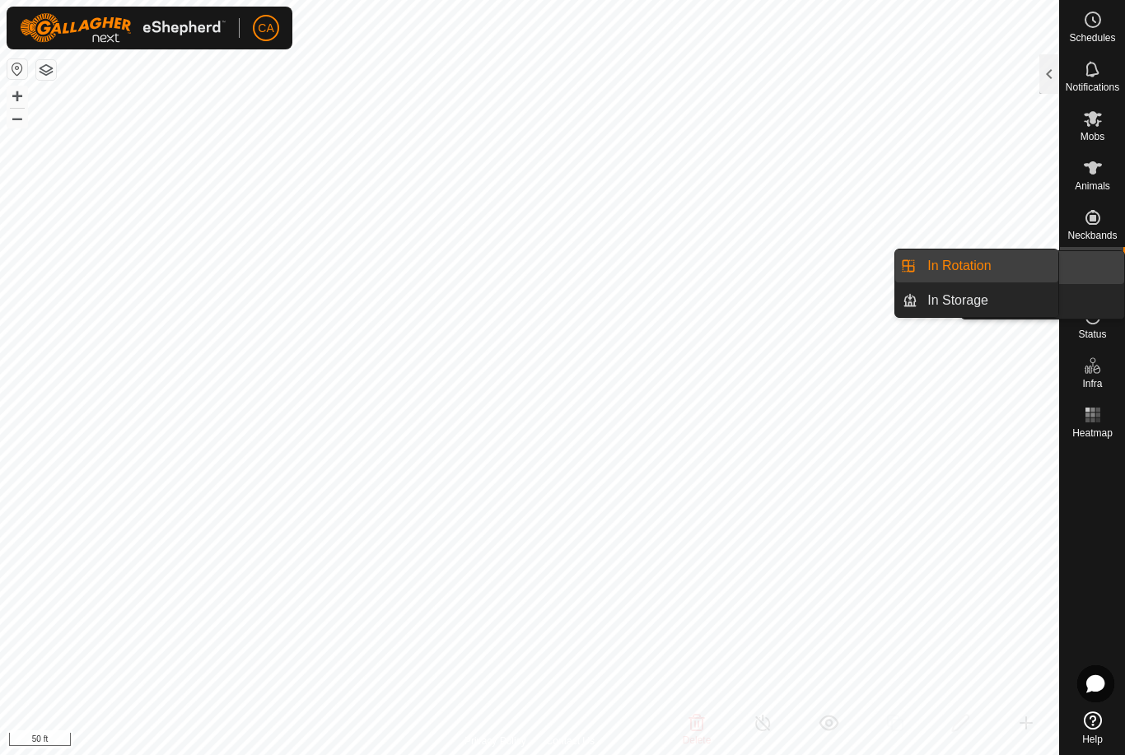
click at [1054, 77] on div at bounding box center [1050, 74] width 20 height 40
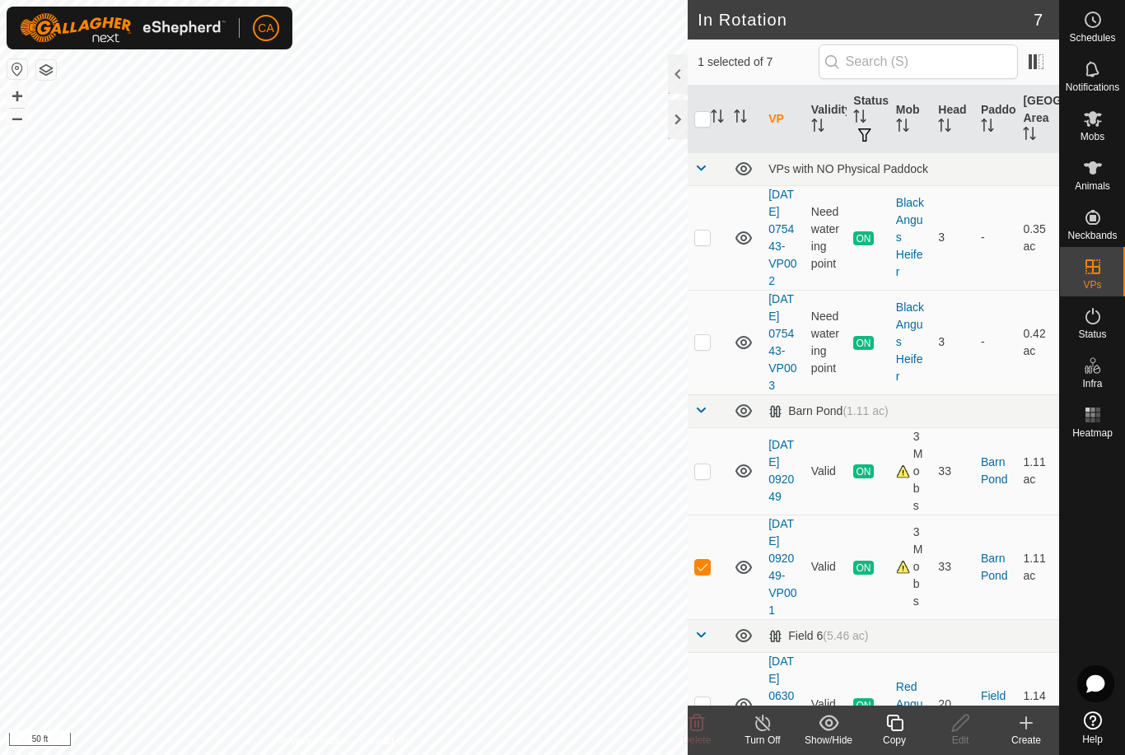
click at [704, 573] on p-checkbox at bounding box center [702, 566] width 16 height 13
checkbox input "false"
click at [708, 244] on p-checkbox at bounding box center [702, 237] width 16 height 13
click at [699, 243] on p-checkbox at bounding box center [702, 237] width 16 height 13
checkbox input "false"
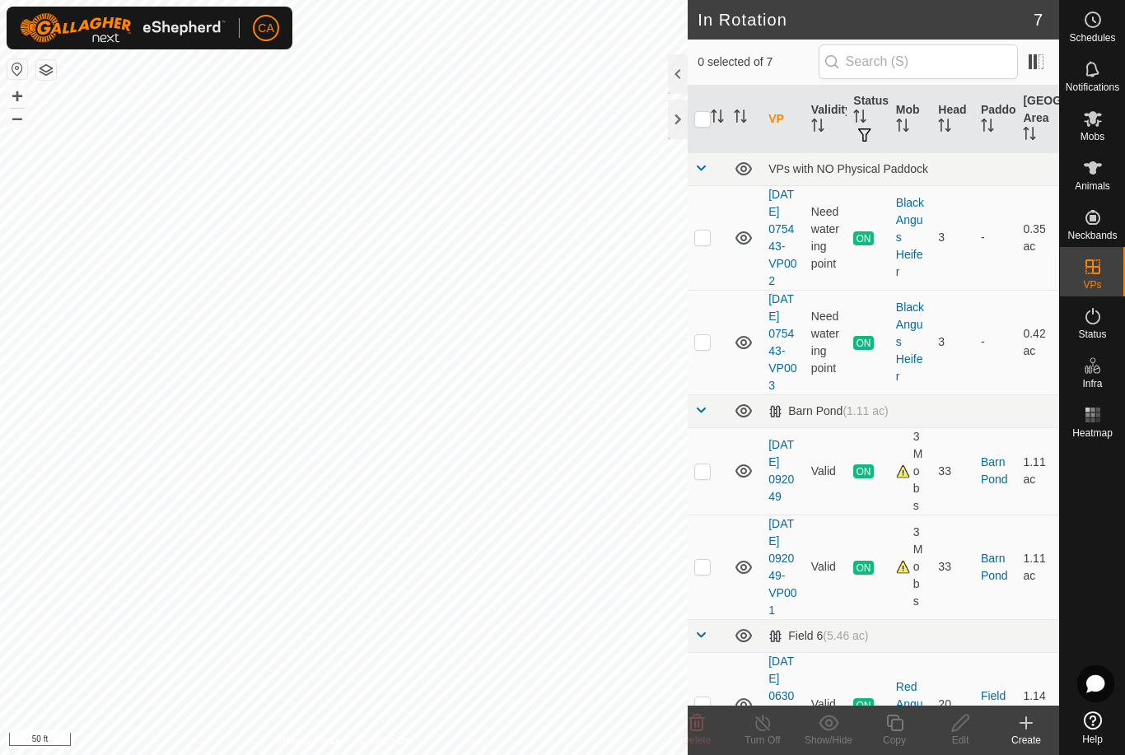
click at [703, 348] on p-checkbox at bounding box center [702, 341] width 16 height 13
checkbox input "true"
click at [675, 124] on div at bounding box center [678, 120] width 20 height 40
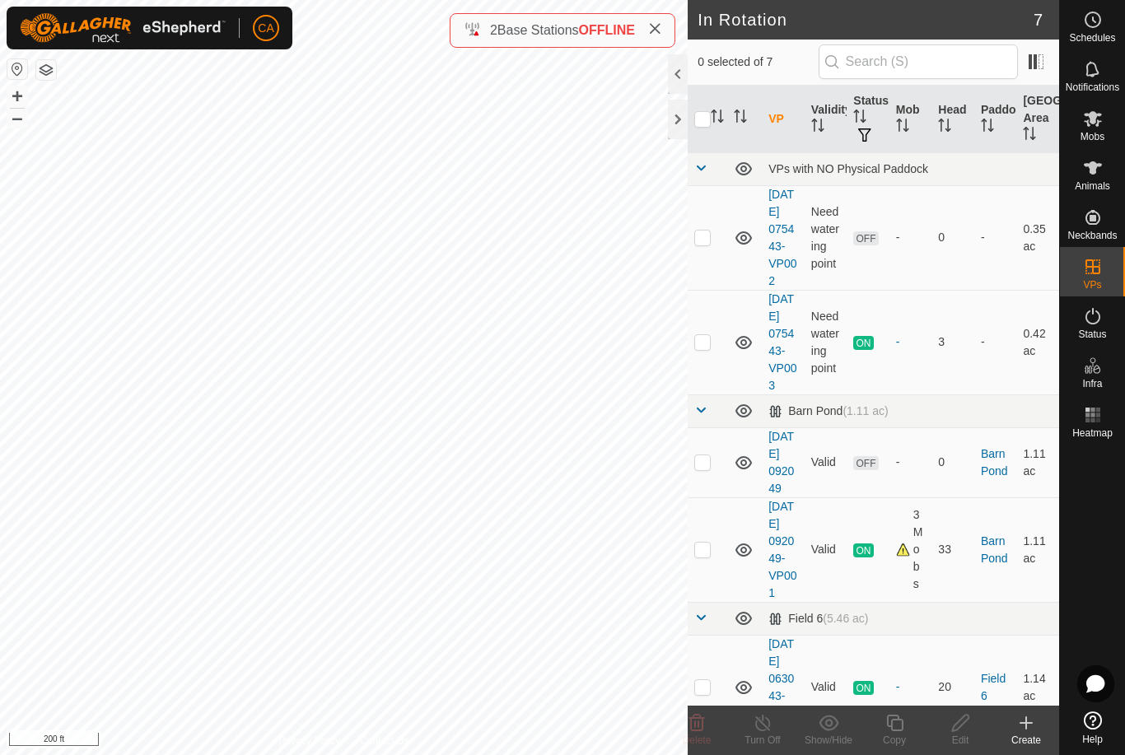
click at [703, 240] on p-checkbox at bounding box center [702, 237] width 16 height 13
click at [703, 729] on icon at bounding box center [697, 723] width 16 height 16
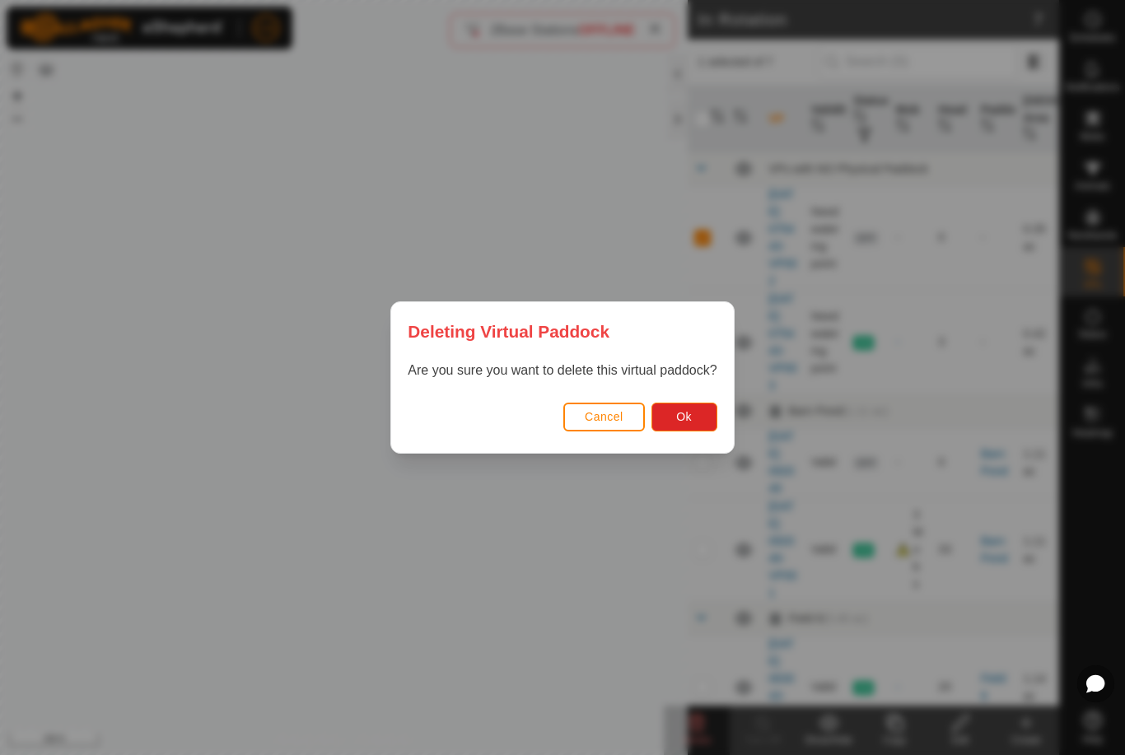
click at [591, 498] on div "Deleting Virtual Paddock Are you sure you want to delete this virtual paddock? …" at bounding box center [562, 377] width 1125 height 755
click at [611, 413] on span "Cancel" at bounding box center [604, 416] width 39 height 13
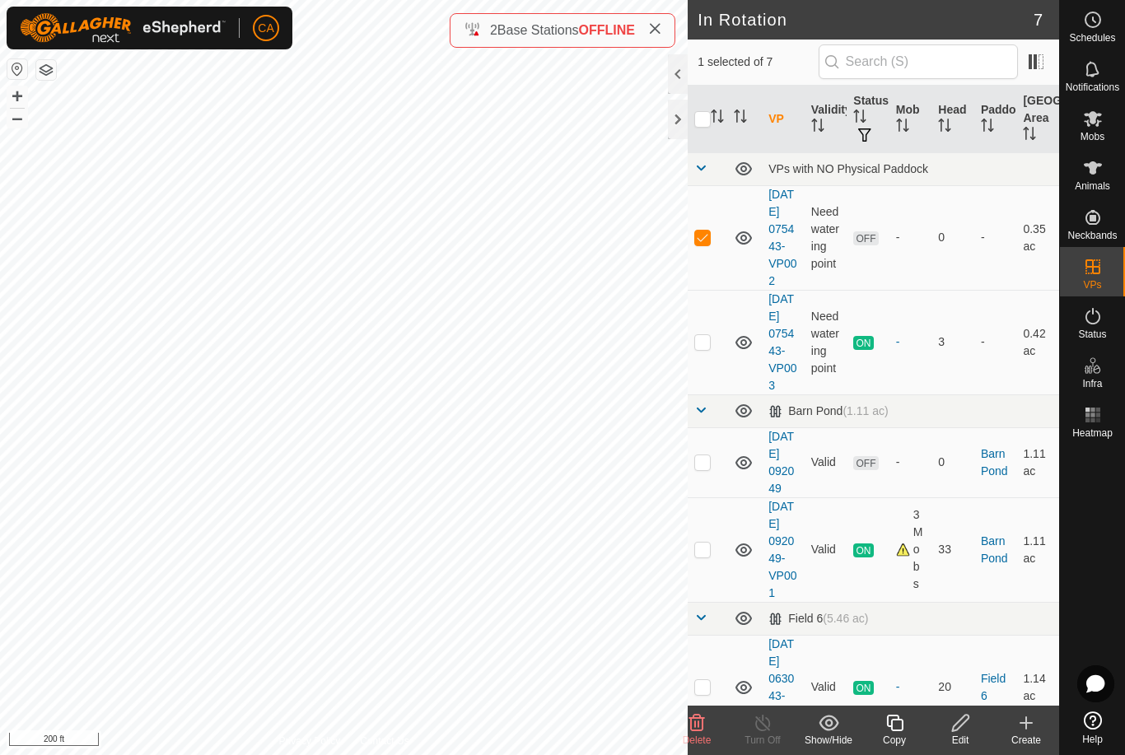
click at [705, 730] on icon at bounding box center [697, 723] width 20 height 20
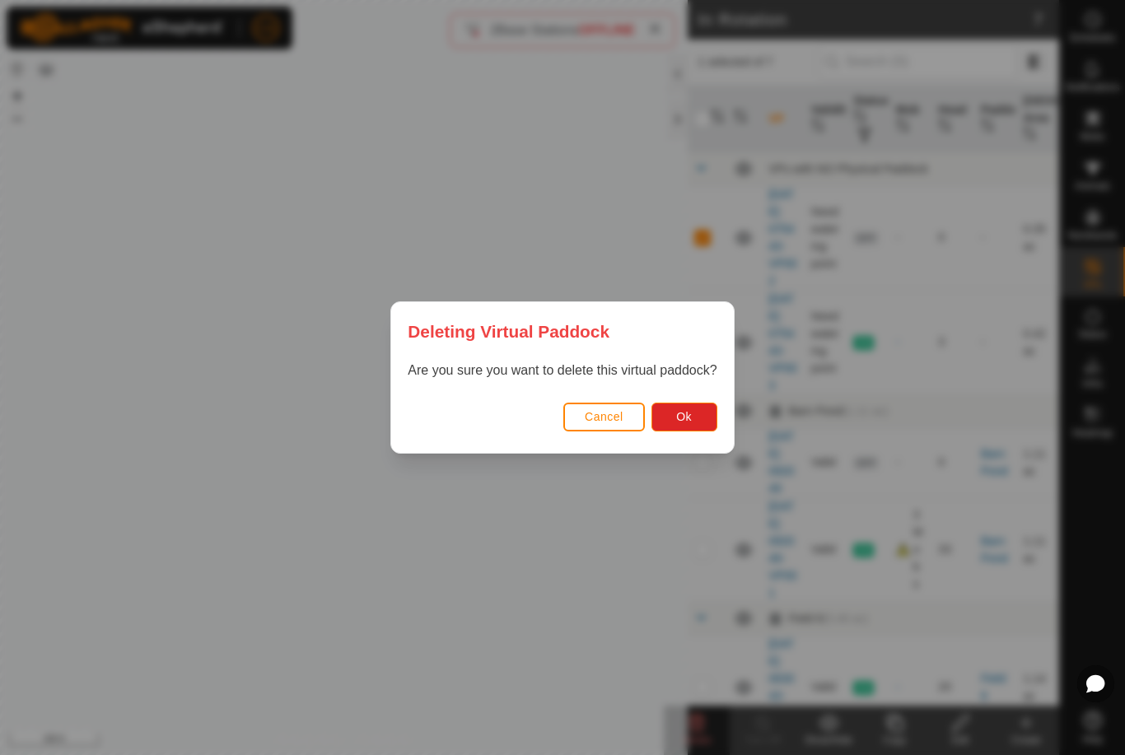
click at [576, 554] on div "Deleting Virtual Paddock Are you sure you want to delete this virtual paddock? …" at bounding box center [562, 377] width 1125 height 755
click at [698, 428] on button "Ok" at bounding box center [685, 417] width 66 height 29
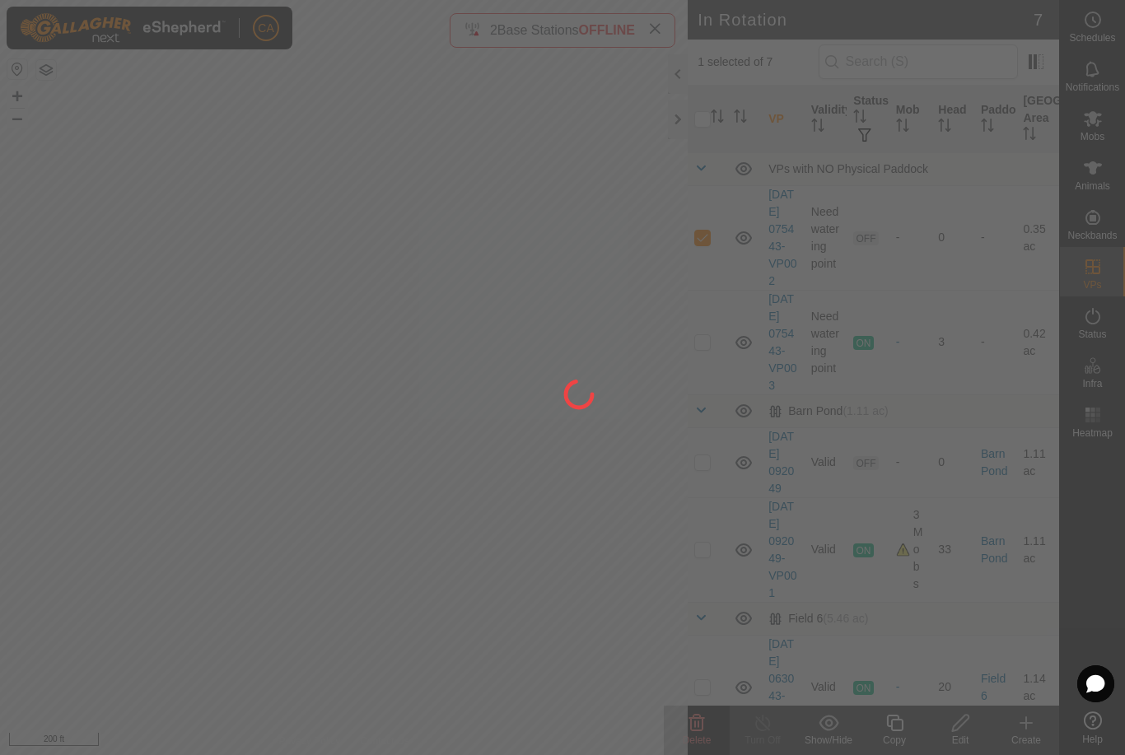
checkbox input "false"
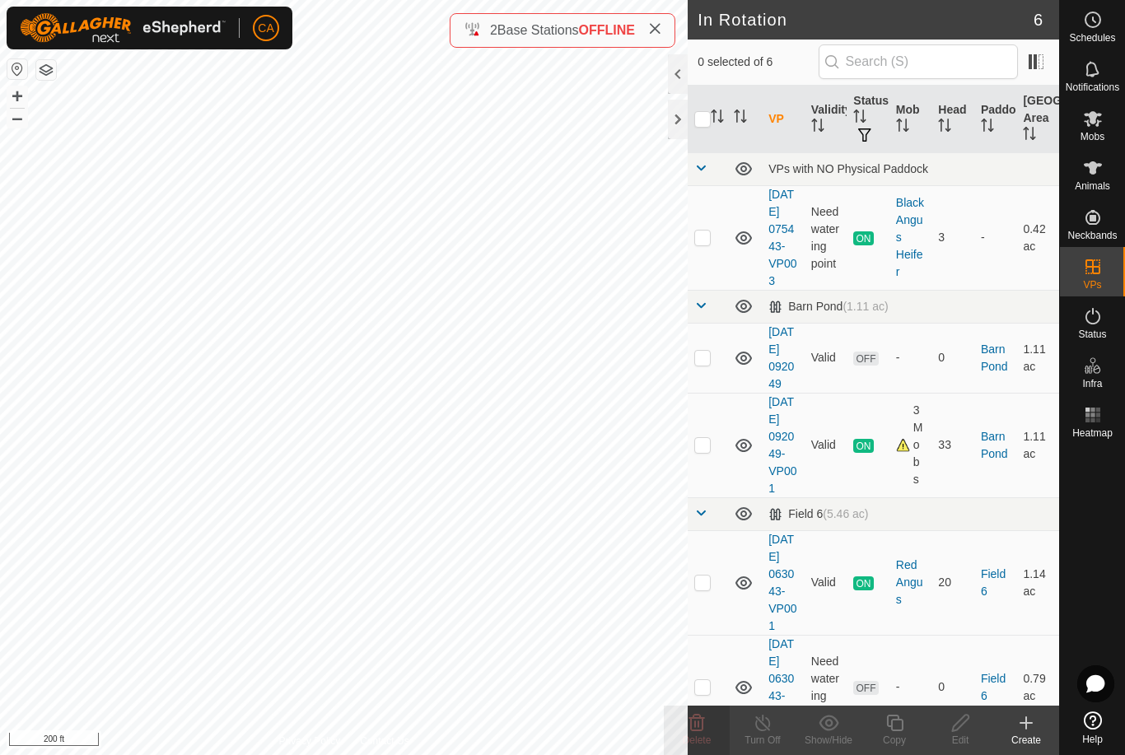
click at [715, 391] on td at bounding box center [708, 358] width 40 height 70
click at [701, 728] on icon at bounding box center [697, 723] width 20 height 20
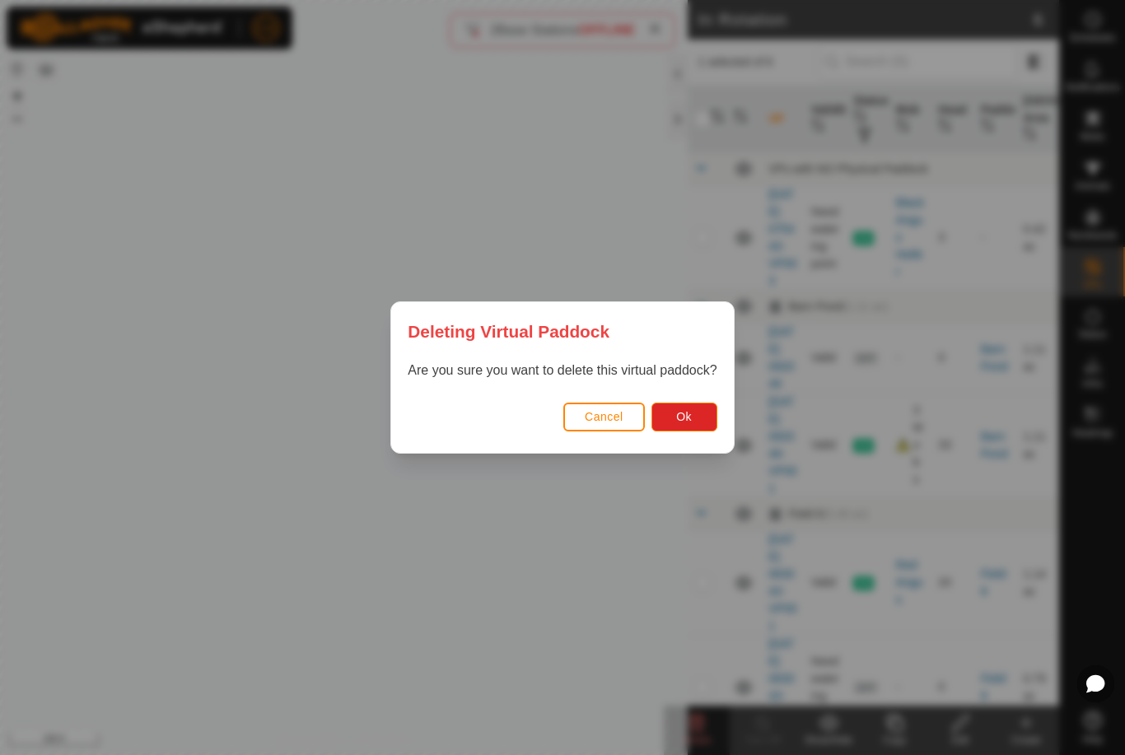
click at [695, 421] on button "Ok" at bounding box center [685, 417] width 66 height 29
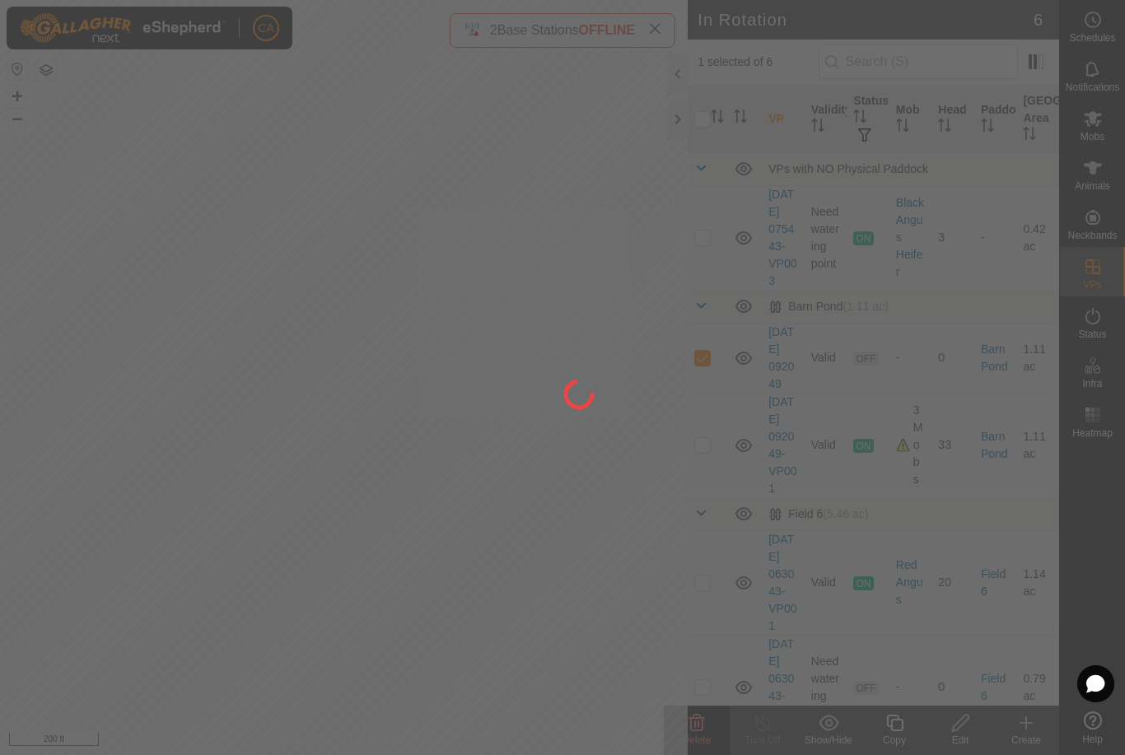
checkbox input "false"
